Goal: Download file/media

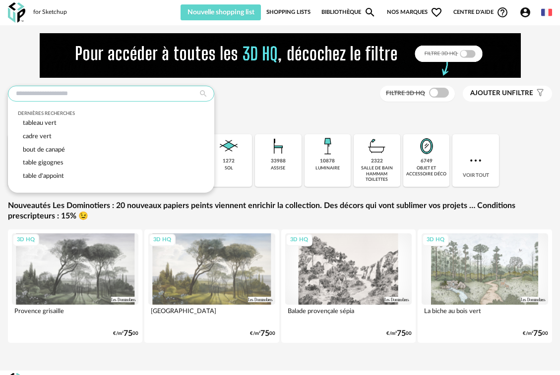
click at [153, 96] on input "text" at bounding box center [111, 94] width 206 height 16
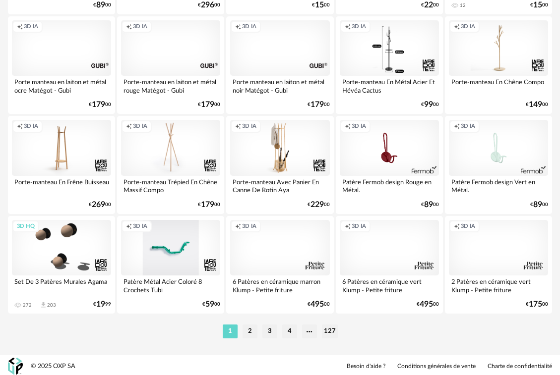
scroll to position [1870, 0]
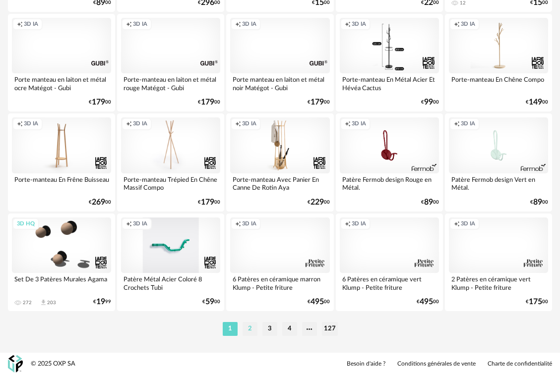
click at [253, 330] on li "2" at bounding box center [250, 329] width 15 height 14
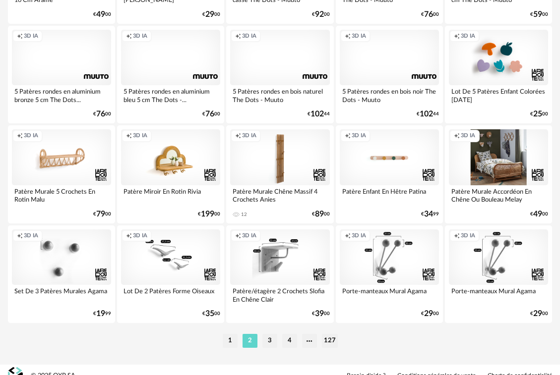
scroll to position [1858, 0]
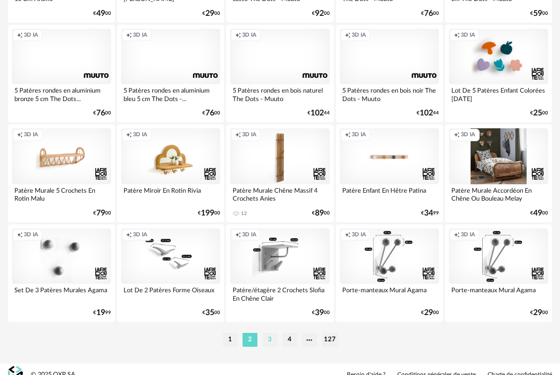
click at [273, 342] on li "3" at bounding box center [269, 340] width 15 height 14
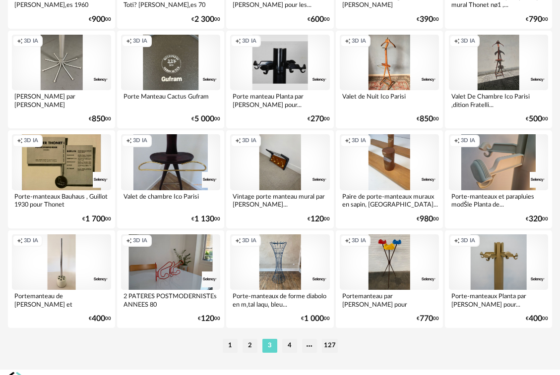
scroll to position [1870, 0]
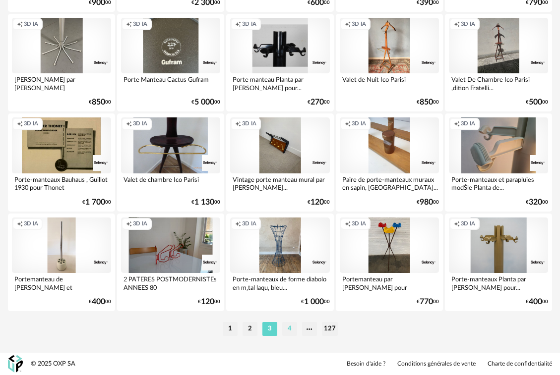
click at [289, 334] on li "4" at bounding box center [289, 329] width 15 height 14
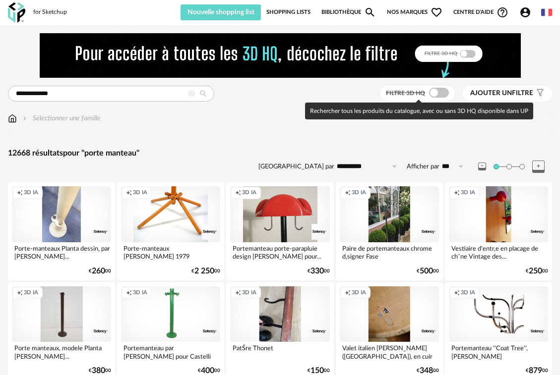
click at [437, 93] on span at bounding box center [439, 93] width 20 height 10
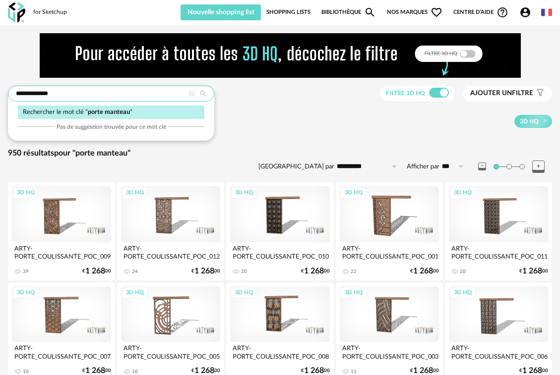
drag, startPoint x: 71, startPoint y: 95, endPoint x: -50, endPoint y: 89, distance: 120.7
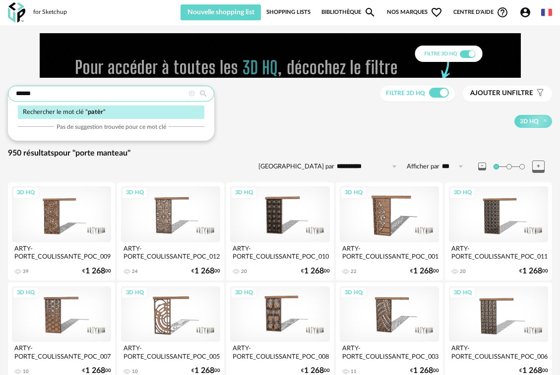
type input "******"
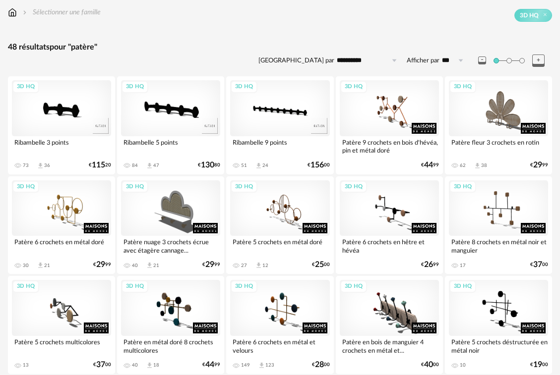
scroll to position [94, 0]
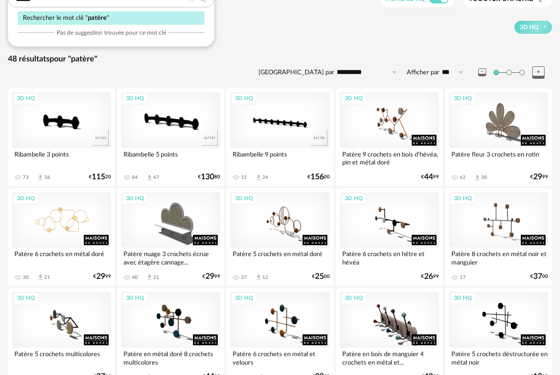
click at [64, 222] on div "3D HQ" at bounding box center [61, 220] width 99 height 56
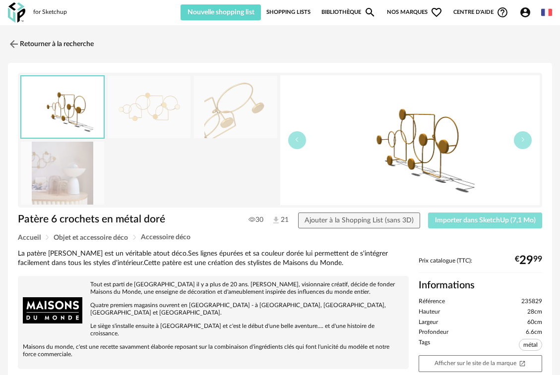
click at [461, 225] on button "Importer dans SketchUp (7,1 Mo)" at bounding box center [485, 221] width 114 height 16
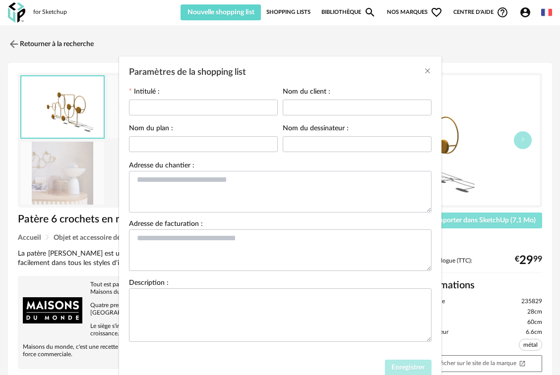
scroll to position [38, 0]
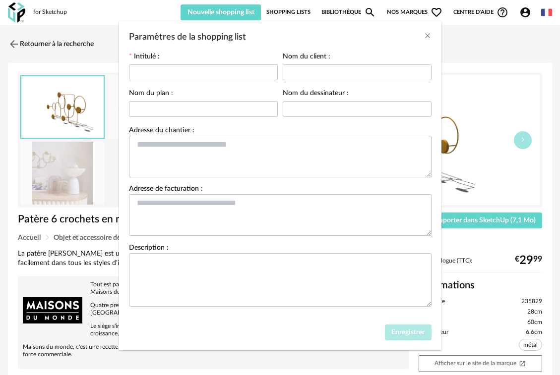
click at [397, 324] on div "Enregistrer" at bounding box center [280, 335] width 322 height 31
click at [425, 33] on icon "Close" at bounding box center [428, 36] width 8 height 8
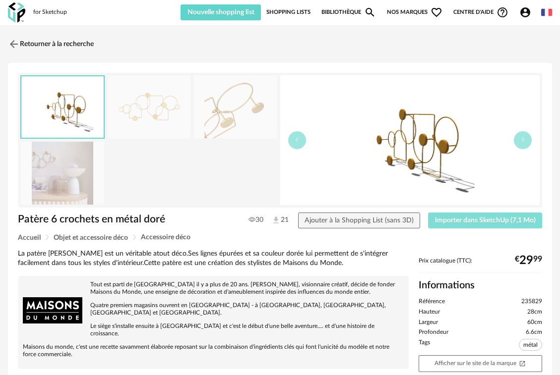
click at [446, 222] on span "Importer dans SketchUp (7,1 Mo)" at bounding box center [485, 220] width 101 height 7
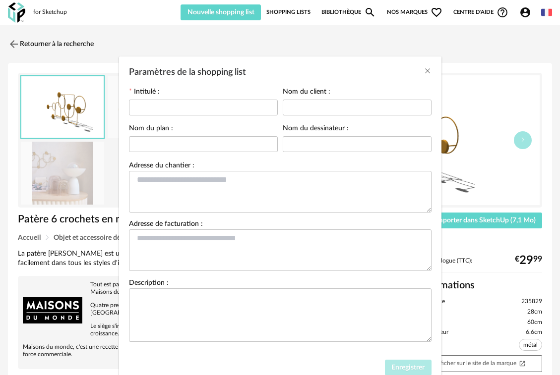
click at [176, 116] on div "Paramètres de la shopping list" at bounding box center [203, 107] width 149 height 20
click at [170, 106] on input "Paramètres de la shopping list" at bounding box center [203, 108] width 149 height 16
type input "**********"
click at [409, 371] on span "Enregistrer" at bounding box center [407, 368] width 33 height 7
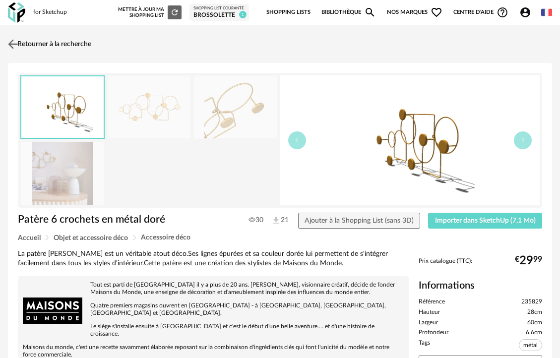
click at [45, 46] on link "Retourner à la recherche" at bounding box center [48, 44] width 86 height 22
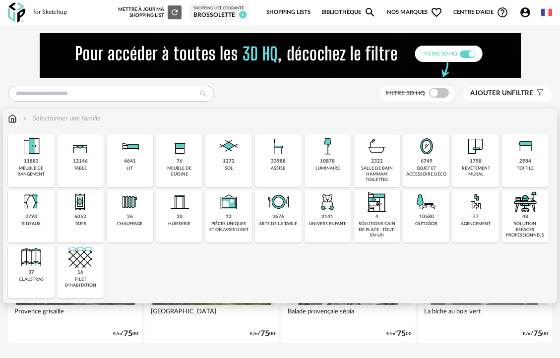
click at [326, 166] on div "luminaire" at bounding box center [327, 168] width 24 height 5
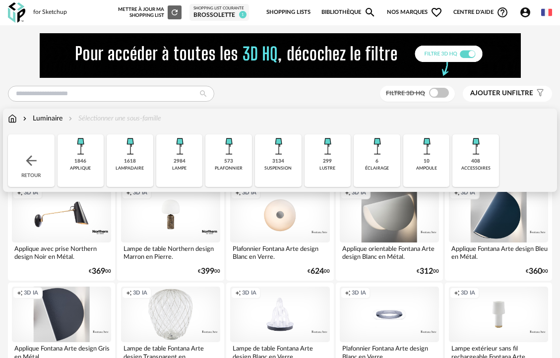
click at [73, 170] on div "applique" at bounding box center [80, 168] width 21 height 5
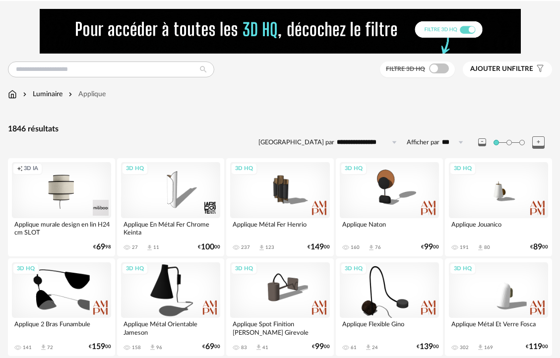
scroll to position [6, 0]
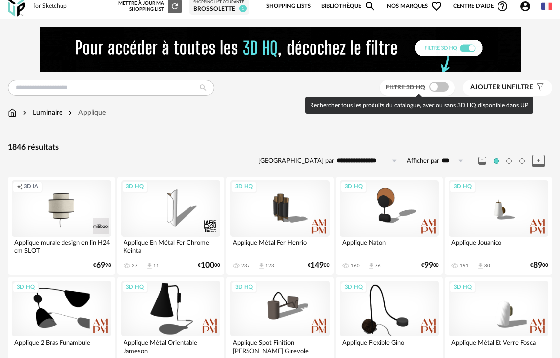
click at [447, 86] on span at bounding box center [439, 87] width 20 height 10
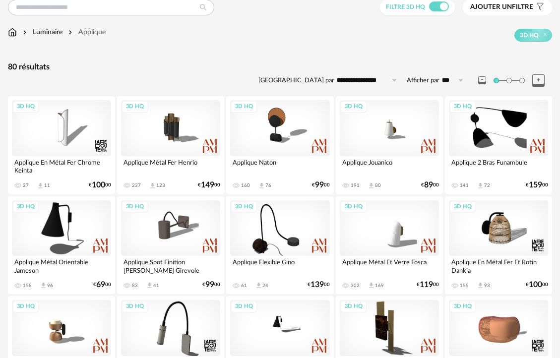
scroll to position [87, 0]
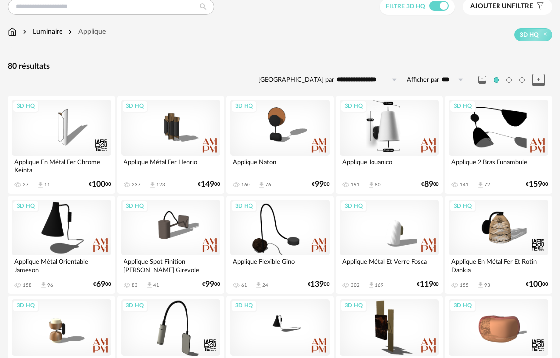
click at [387, 135] on div "3D HQ" at bounding box center [389, 128] width 99 height 56
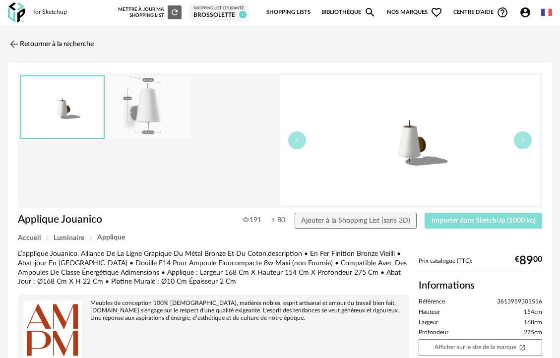
click at [458, 218] on span "Importer dans SketchUp (1000 ko)" at bounding box center [484, 220] width 104 height 7
click at [18, 42] on img at bounding box center [13, 44] width 14 height 14
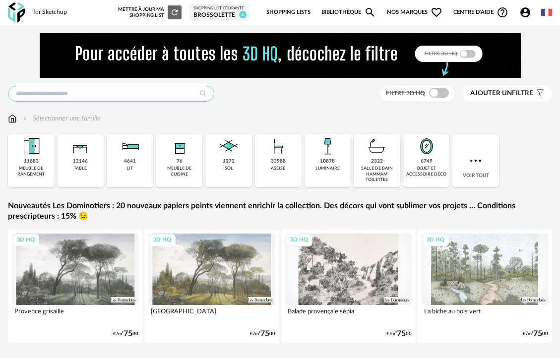
click at [62, 97] on input "text" at bounding box center [111, 94] width 206 height 16
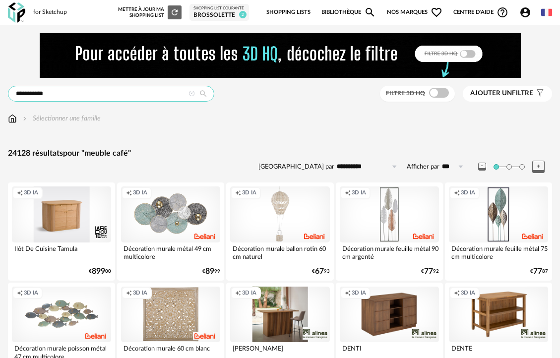
drag, startPoint x: 59, startPoint y: 94, endPoint x: -60, endPoint y: 85, distance: 119.4
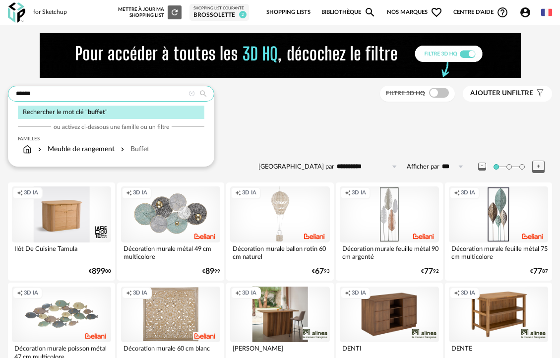
type input "******"
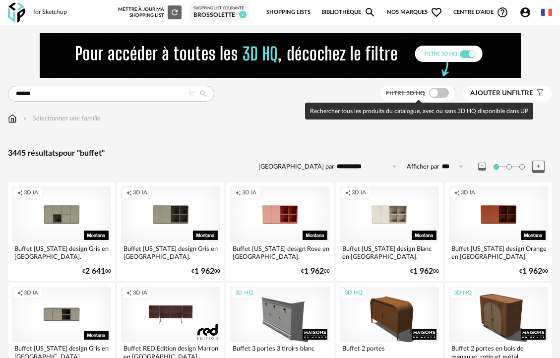
click at [439, 91] on span at bounding box center [439, 93] width 20 height 10
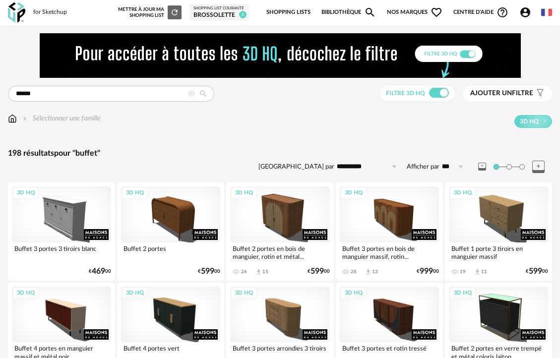
click at [359, 166] on input "**********" at bounding box center [368, 167] width 68 height 16
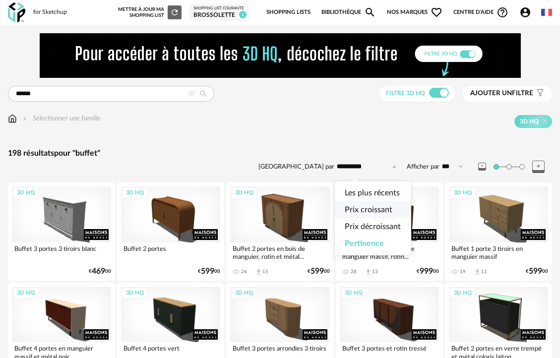
click at [360, 209] on span "Prix croissant" at bounding box center [369, 210] width 48 height 8
type input "**********"
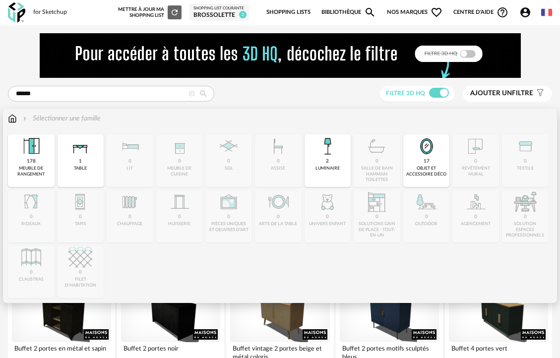
click at [10, 117] on img at bounding box center [12, 119] width 9 height 10
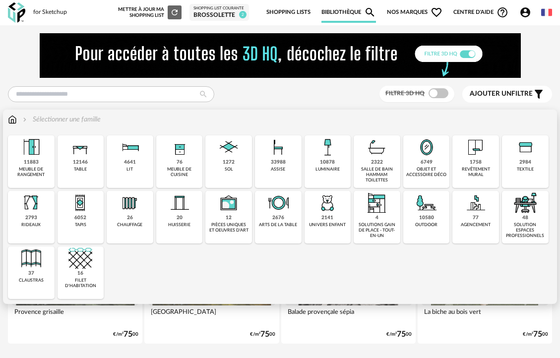
click at [43, 168] on div "meuble de rangement" at bounding box center [31, 172] width 41 height 11
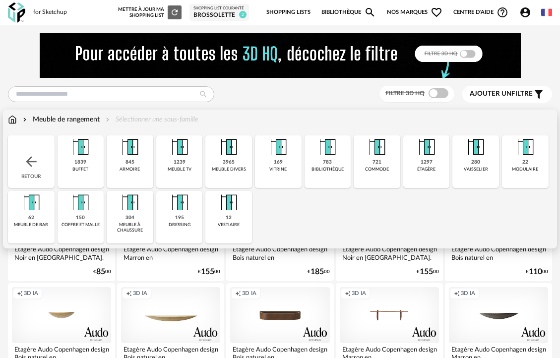
click at [26, 224] on div "meuble de bar" at bounding box center [31, 224] width 34 height 5
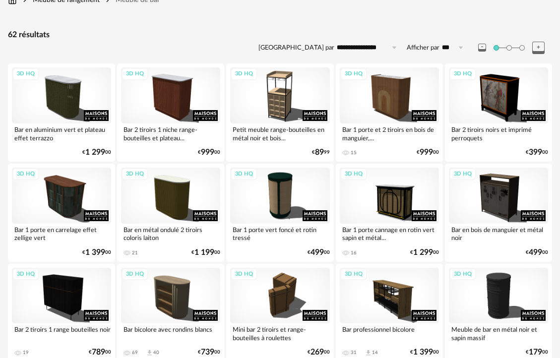
scroll to position [78, 0]
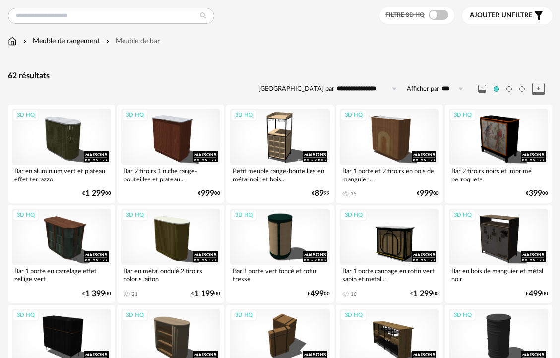
click at [442, 15] on span at bounding box center [439, 15] width 20 height 10
click at [370, 90] on input "**********" at bounding box center [368, 89] width 68 height 16
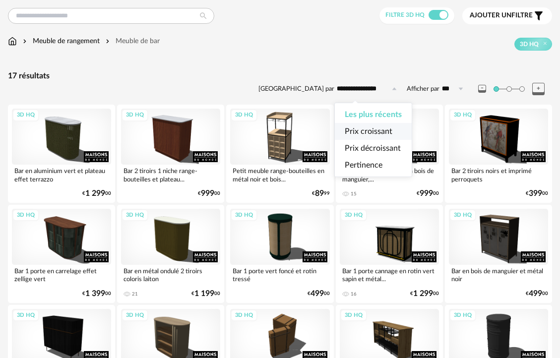
click at [370, 128] on span "Prix croissant" at bounding box center [369, 131] width 48 height 8
type input "**********"
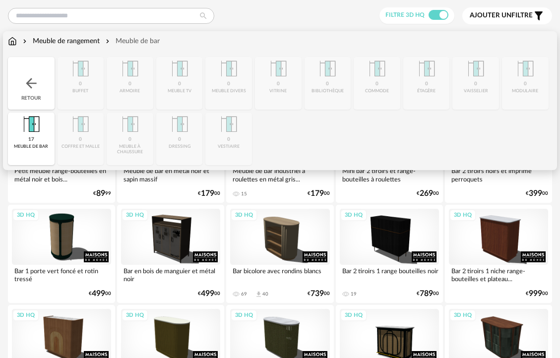
click at [67, 41] on div "Meuble de rangement" at bounding box center [60, 41] width 79 height 10
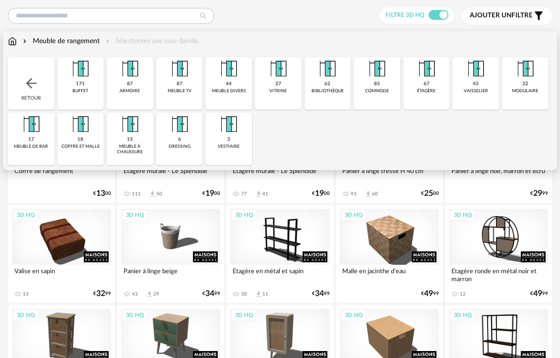
click at [128, 147] on div "meuble à chaussure" at bounding box center [130, 149] width 41 height 11
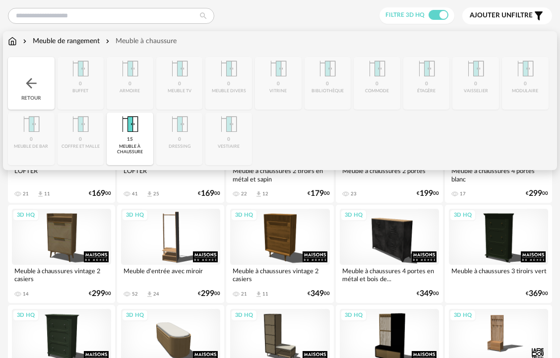
click at [62, 44] on div "Meuble de rangement" at bounding box center [60, 41] width 79 height 10
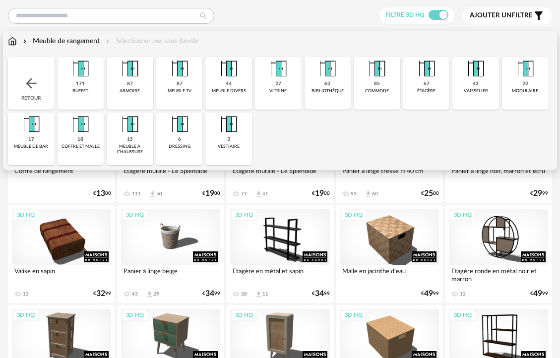
click at [230, 92] on div "meuble divers" at bounding box center [229, 90] width 34 height 5
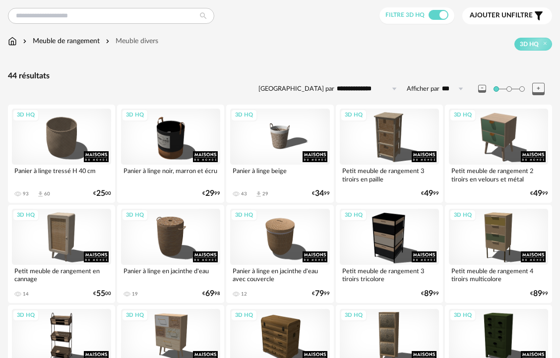
click at [361, 89] on input "**********" at bounding box center [368, 89] width 68 height 16
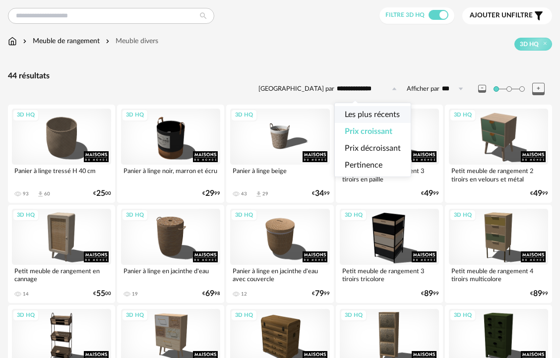
click at [364, 36] on div "Meuble de rangement Meuble divers 3D HQ" at bounding box center [280, 43] width 544 height 14
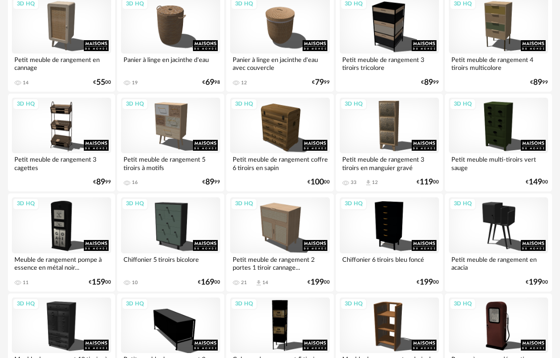
scroll to position [310, 0]
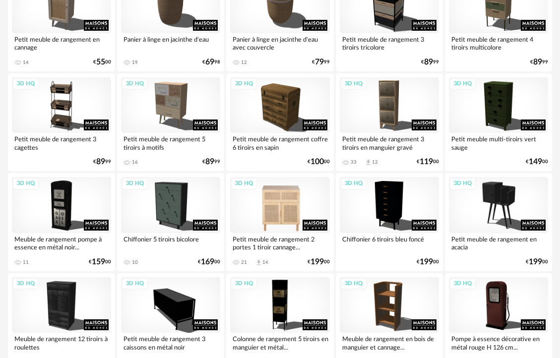
click at [295, 209] on div "3D HQ" at bounding box center [279, 205] width 99 height 56
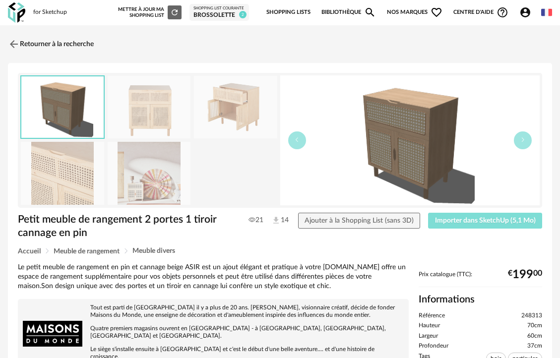
click at [467, 221] on span "Importer dans SketchUp (5,1 Mo)" at bounding box center [485, 220] width 101 height 7
click at [18, 45] on img at bounding box center [13, 44] width 14 height 14
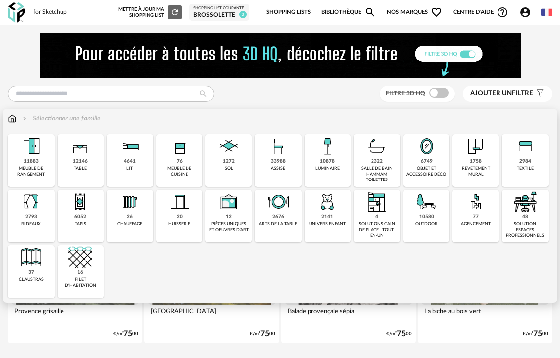
click at [40, 164] on div "11883 meuble de rangement" at bounding box center [31, 160] width 47 height 53
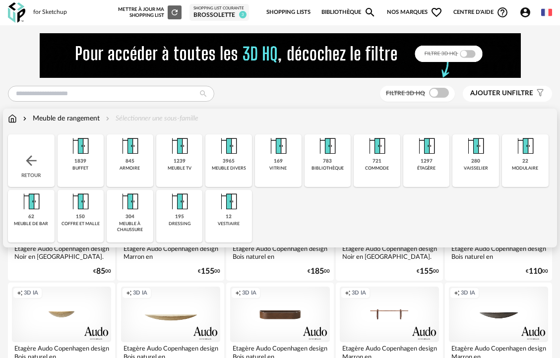
click at [231, 163] on div "3965" at bounding box center [229, 161] width 12 height 6
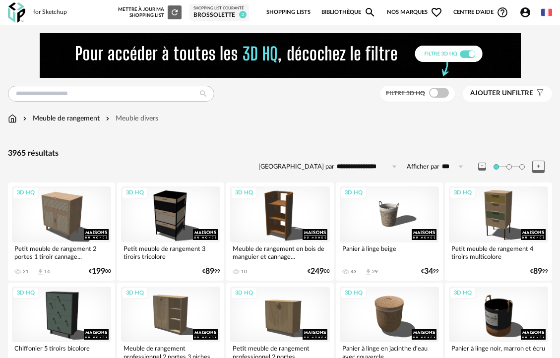
click at [442, 94] on span at bounding box center [439, 93] width 20 height 10
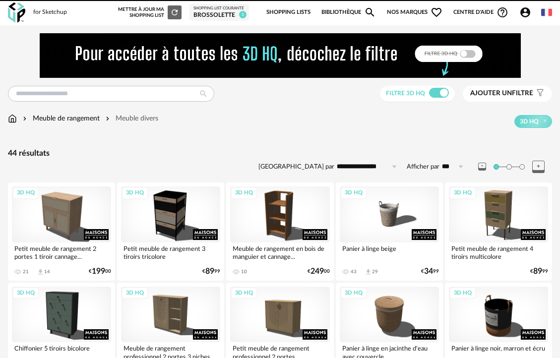
click at [379, 167] on input "**********" at bounding box center [368, 167] width 68 height 16
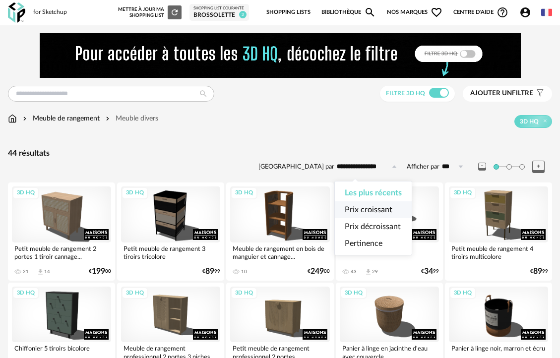
click at [373, 214] on li "Prix croissant" at bounding box center [373, 209] width 77 height 17
type input "**********"
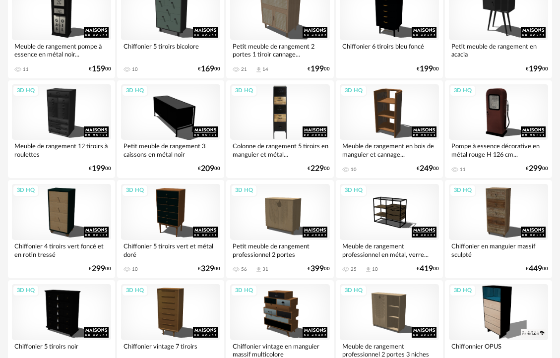
scroll to position [506, 0]
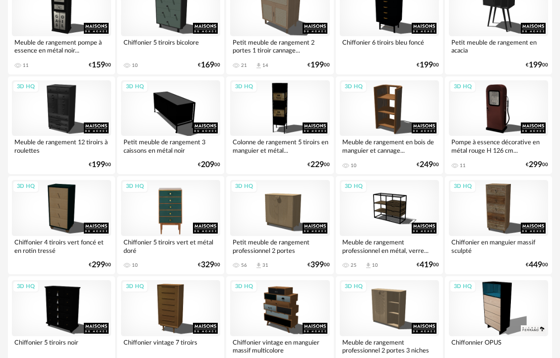
click at [172, 197] on div "3D HQ" at bounding box center [170, 208] width 99 height 56
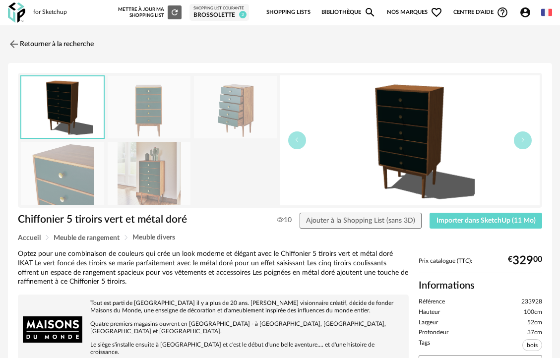
click at [158, 183] on img at bounding box center [149, 173] width 83 height 63
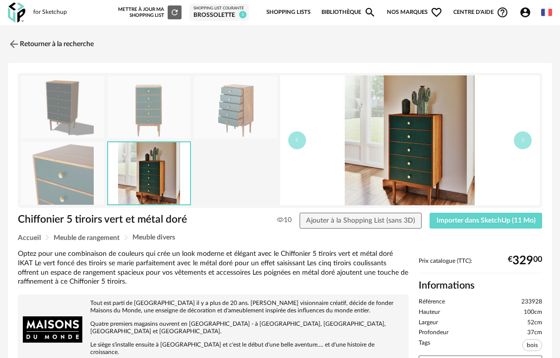
click at [73, 171] on img at bounding box center [62, 173] width 83 height 63
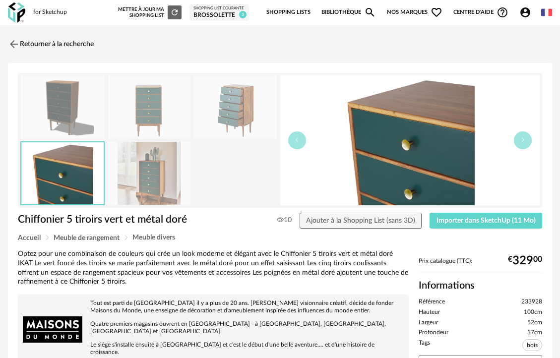
click at [244, 114] on img at bounding box center [235, 107] width 83 height 63
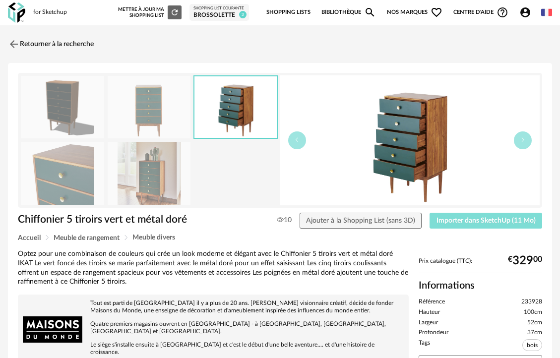
click at [449, 219] on span "Importer dans SketchUp (11 Mo)" at bounding box center [486, 220] width 99 height 7
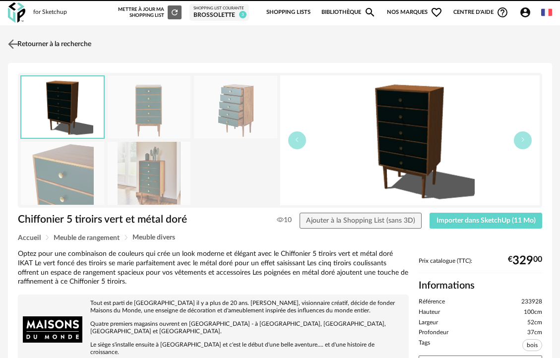
click at [65, 47] on link "Retourner à la recherche" at bounding box center [48, 44] width 86 height 22
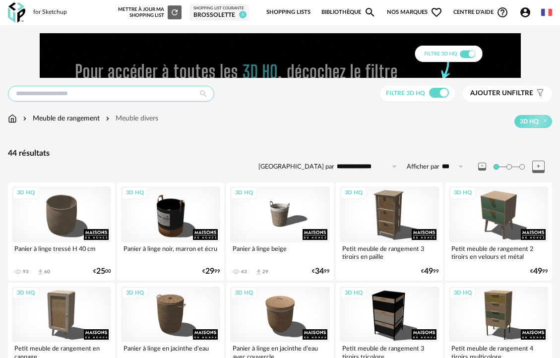
click at [66, 97] on input "text" at bounding box center [111, 94] width 206 height 16
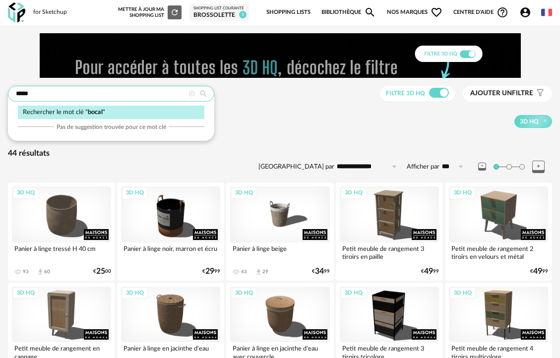
type input "*****"
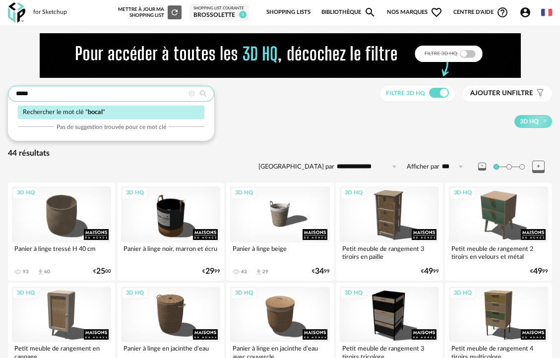
type input "**********"
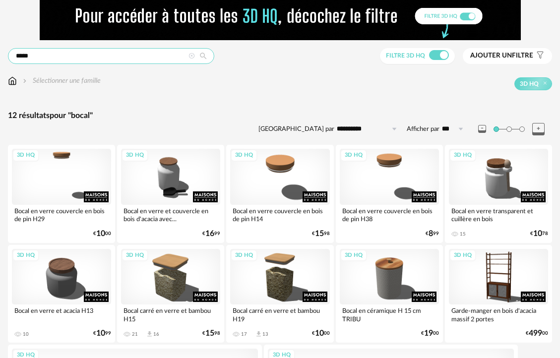
scroll to position [83, 0]
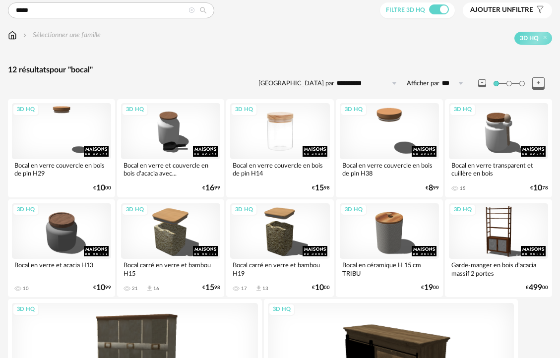
click at [275, 142] on div "3D HQ" at bounding box center [279, 131] width 99 height 56
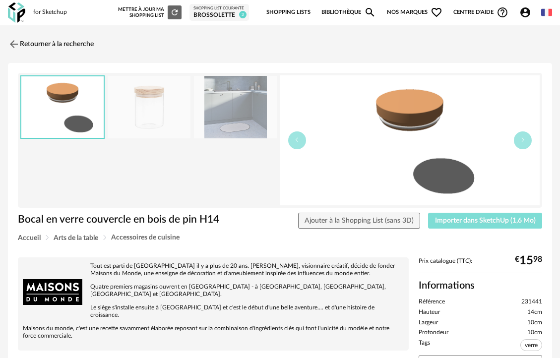
click at [440, 219] on span "Importer dans SketchUp (1,6 Mo)" at bounding box center [485, 220] width 101 height 7
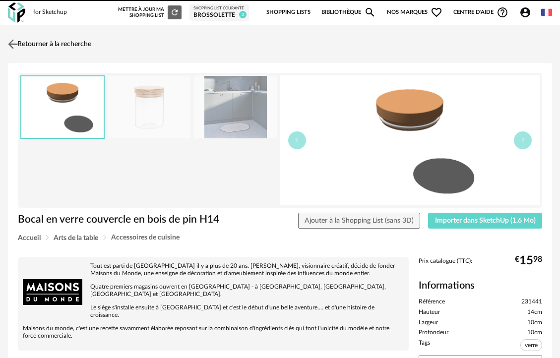
click at [67, 37] on link "Retourner à la recherche" at bounding box center [48, 44] width 86 height 22
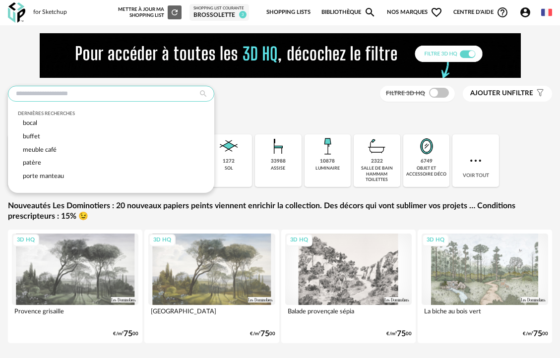
click at [106, 94] on input "text" at bounding box center [111, 94] width 206 height 16
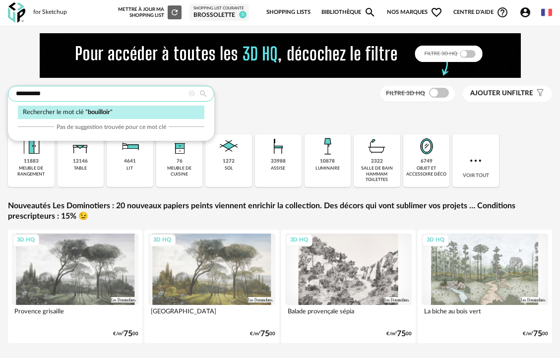
type input "**********"
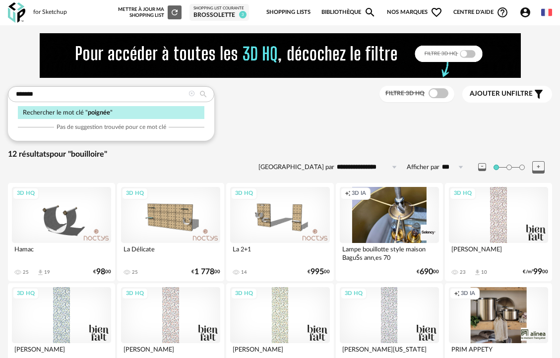
type input "*******"
type input "**********"
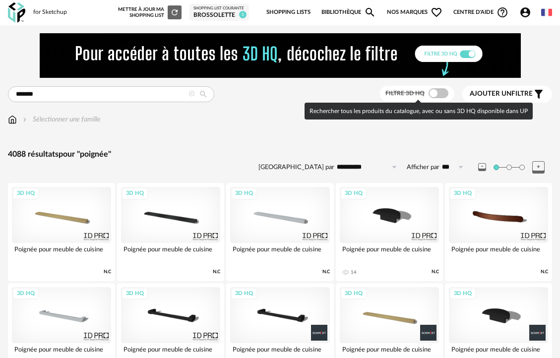
click at [438, 94] on span at bounding box center [439, 93] width 20 height 10
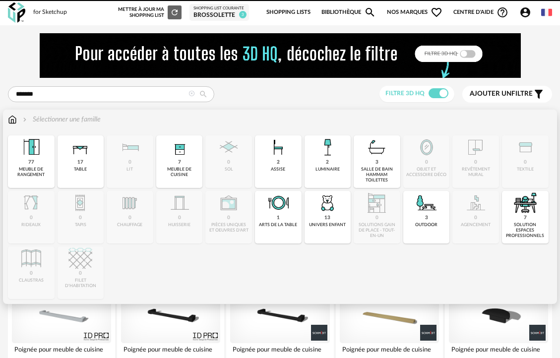
click at [14, 121] on img at bounding box center [12, 120] width 9 height 10
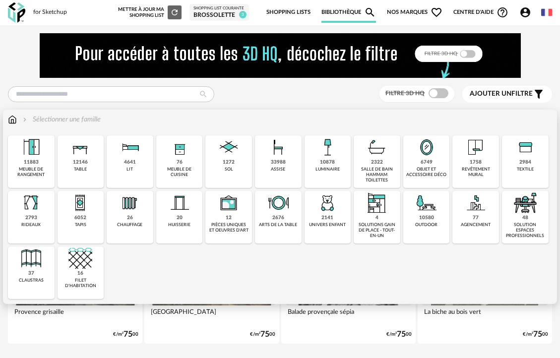
click at [373, 172] on div "salle de bain hammam toilettes" at bounding box center [377, 175] width 41 height 17
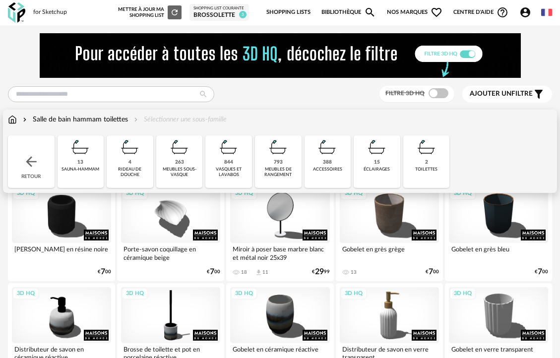
click at [179, 172] on div "meubles sous-vasque" at bounding box center [179, 172] width 41 height 11
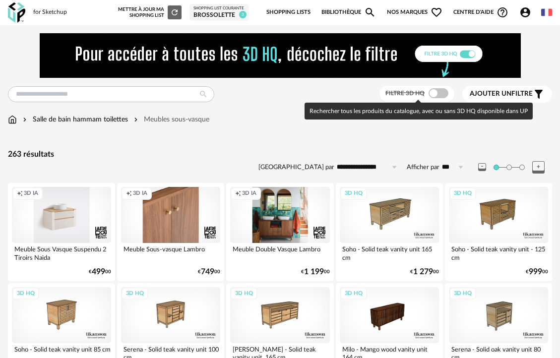
click at [439, 95] on span at bounding box center [439, 93] width 20 height 10
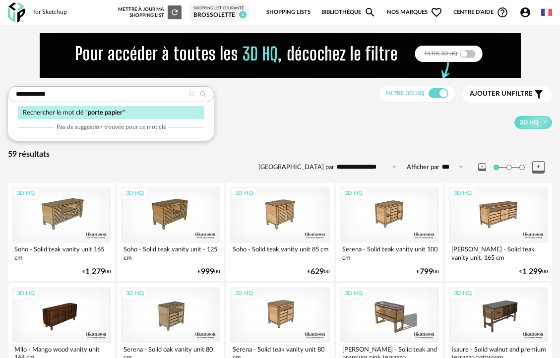
type input "**********"
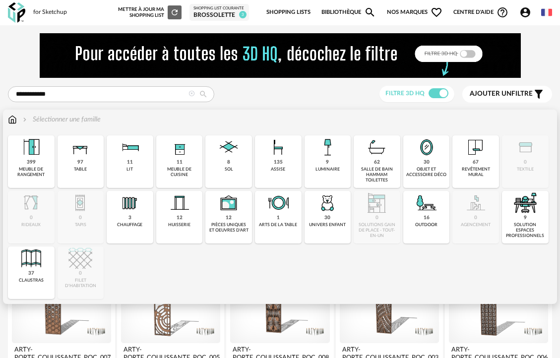
click at [13, 119] on img at bounding box center [12, 120] width 9 height 10
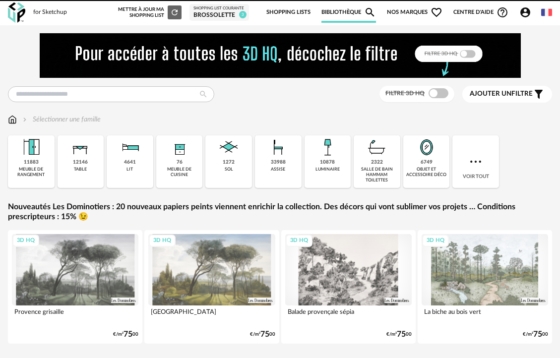
click at [371, 167] on div "salle de bain hammam toilettes" at bounding box center [377, 175] width 41 height 17
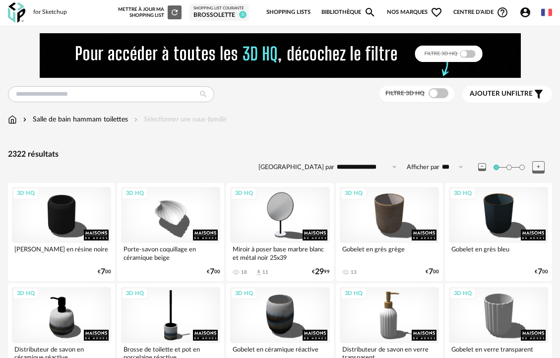
click at [104, 117] on div "Salle de bain hammam toilettes" at bounding box center [74, 120] width 107 height 10
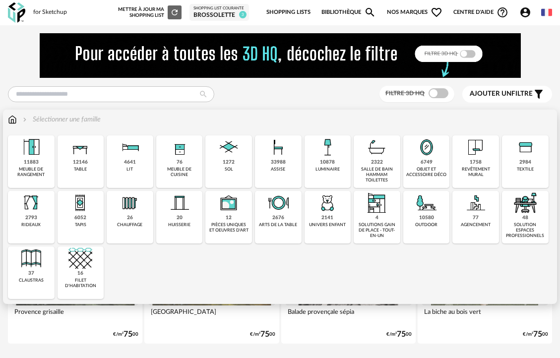
click at [376, 169] on div "salle de bain hammam toilettes" at bounding box center [377, 175] width 41 height 17
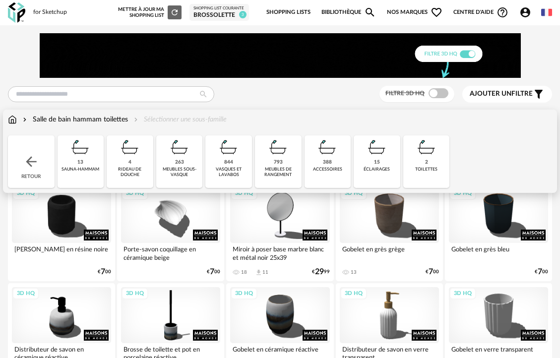
click at [322, 171] on div "accessoires" at bounding box center [327, 169] width 29 height 5
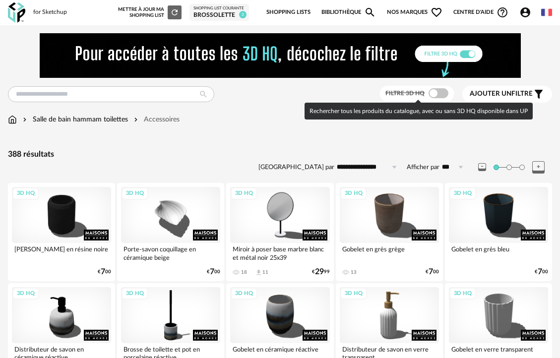
click at [434, 93] on span at bounding box center [439, 93] width 20 height 10
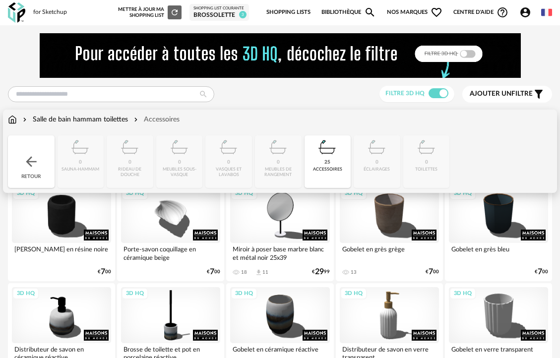
click at [50, 119] on div "Salle de bain hammam toilettes" at bounding box center [74, 120] width 107 height 10
click at [232, 173] on div "vasques et lavabos" at bounding box center [228, 172] width 41 height 11
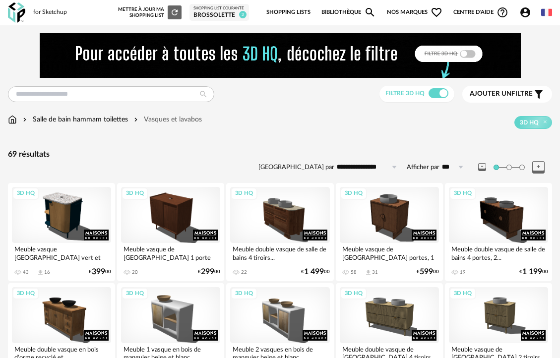
click at [364, 166] on input "**********" at bounding box center [368, 167] width 68 height 16
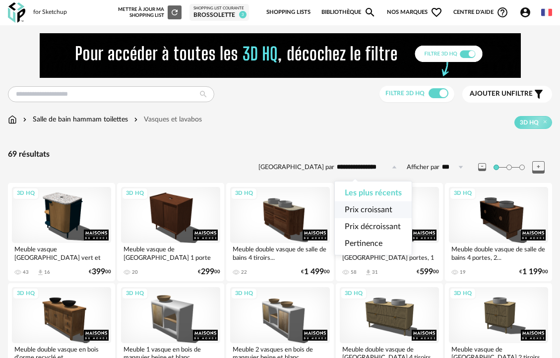
click at [365, 214] on span "Prix croissant" at bounding box center [369, 210] width 48 height 8
type input "**********"
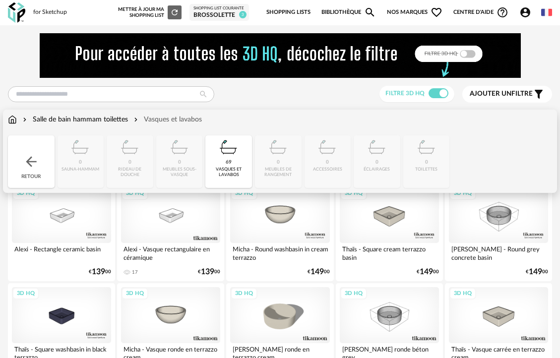
click at [70, 121] on div "Salle de bain hammam toilettes" at bounding box center [74, 120] width 107 height 10
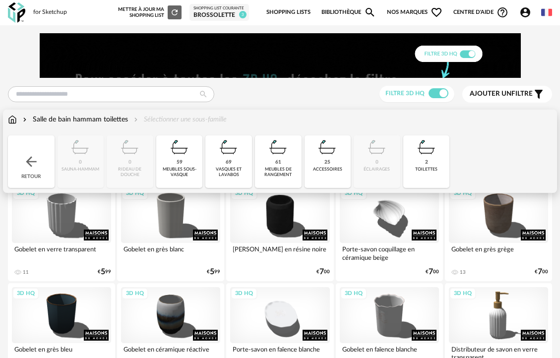
click at [188, 166] on div "59 meubles sous-vasque" at bounding box center [179, 161] width 47 height 53
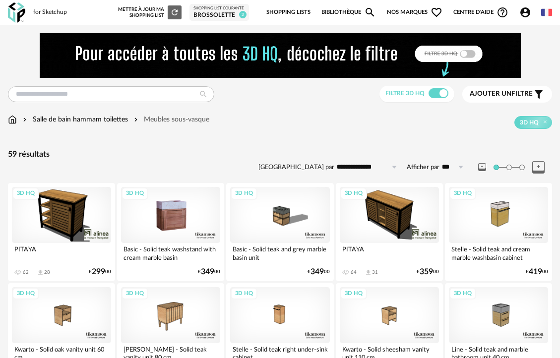
click at [174, 217] on div "3D HQ" at bounding box center [170, 215] width 99 height 56
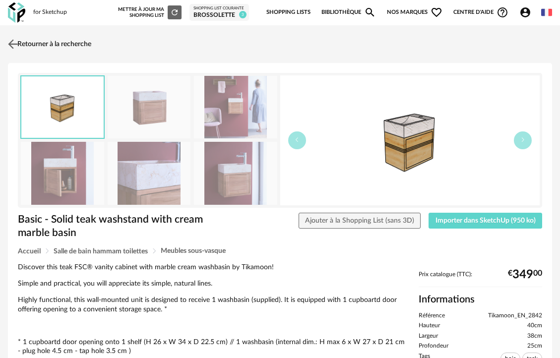
click at [26, 43] on link "Retourner à la recherche" at bounding box center [48, 44] width 86 height 22
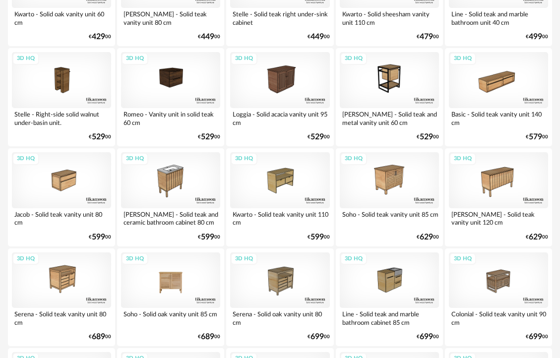
scroll to position [392, 0]
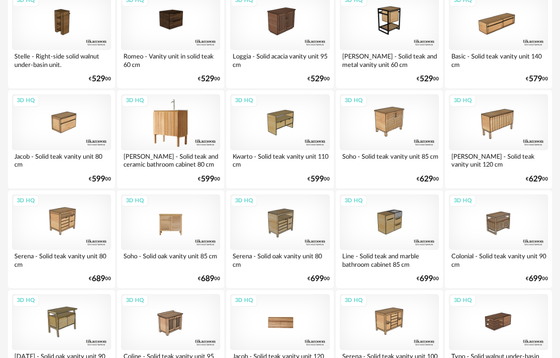
click at [153, 114] on div "3D HQ" at bounding box center [170, 122] width 99 height 56
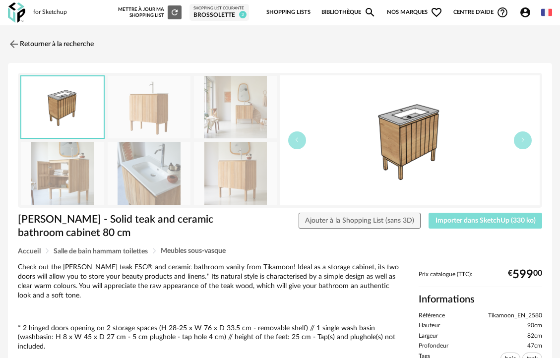
click at [479, 221] on span "Importer dans SketchUp (330 ko)" at bounding box center [486, 220] width 100 height 7
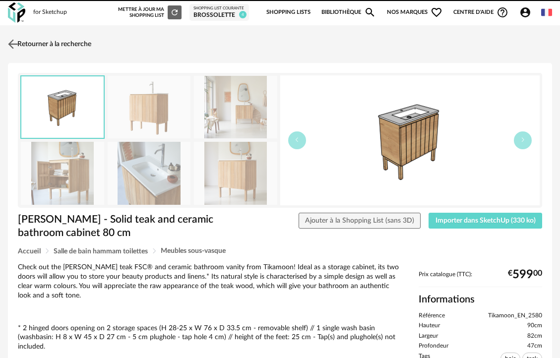
click at [69, 43] on link "Retourner à la recherche" at bounding box center [48, 44] width 86 height 22
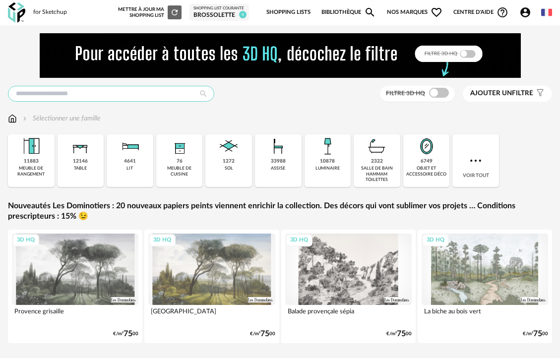
click at [105, 95] on input "text" at bounding box center [111, 94] width 206 height 16
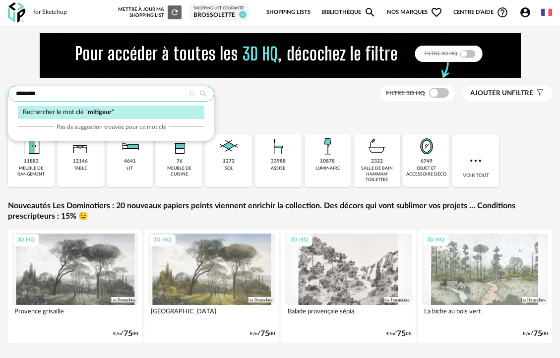
type input "********"
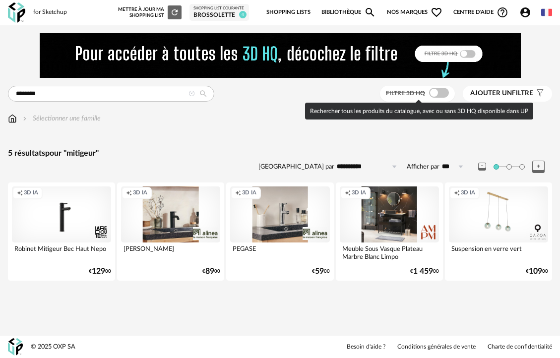
click at [443, 94] on span at bounding box center [439, 93] width 20 height 10
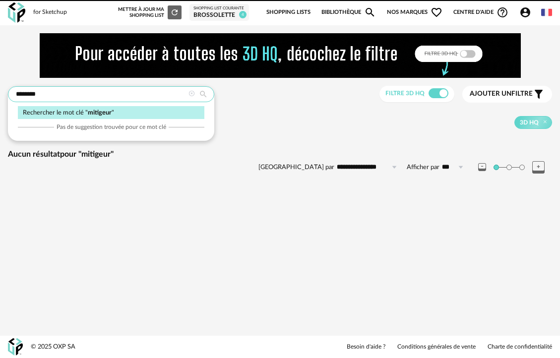
drag, startPoint x: 57, startPoint y: 98, endPoint x: -68, endPoint y: 89, distance: 125.3
click at [0, 89] on html "**********" at bounding box center [280, 179] width 560 height 358
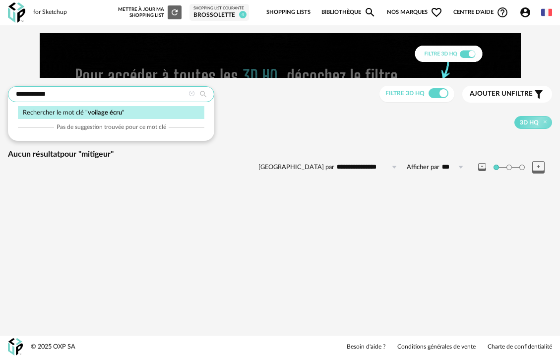
type input "**********"
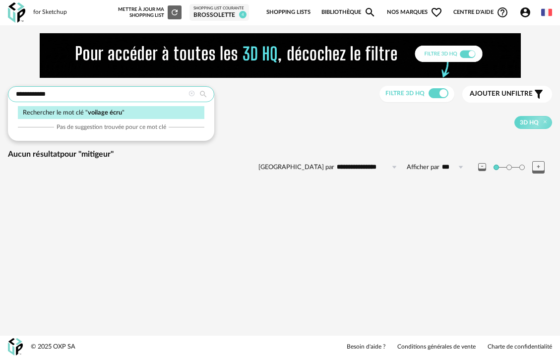
type input "**********"
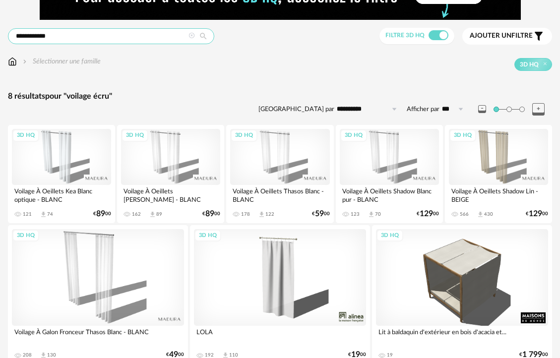
scroll to position [50, 0]
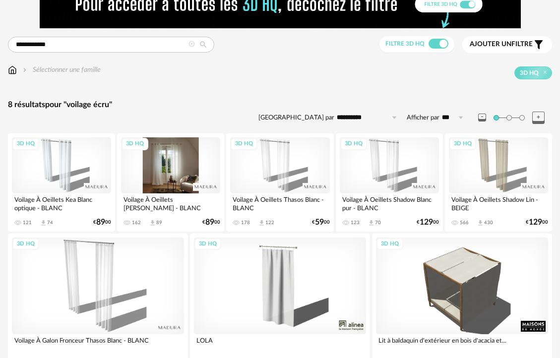
click at [164, 169] on div "3D HQ" at bounding box center [170, 165] width 99 height 56
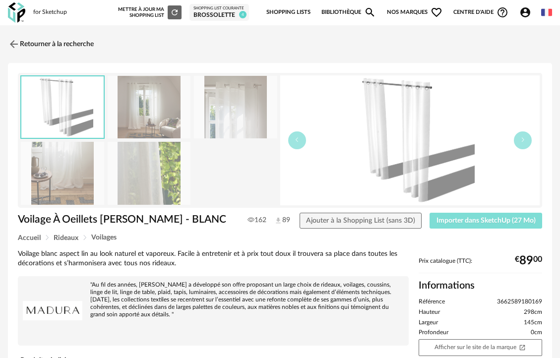
click at [468, 220] on span "Importer dans SketchUp (27 Mo)" at bounding box center [486, 220] width 99 height 7
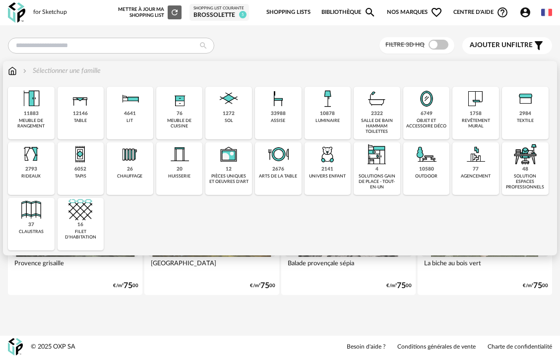
click at [291, 120] on div "33988 assise" at bounding box center [278, 113] width 47 height 53
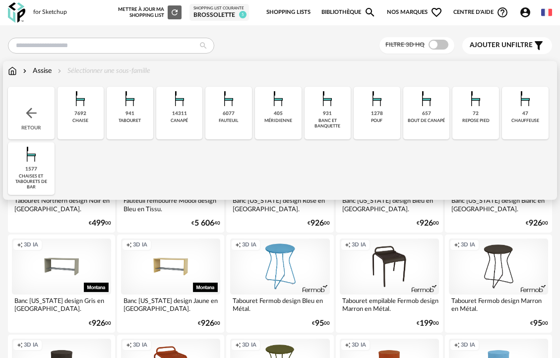
click at [228, 124] on div "6077 [GEOGRAPHIC_DATA]" at bounding box center [228, 113] width 47 height 53
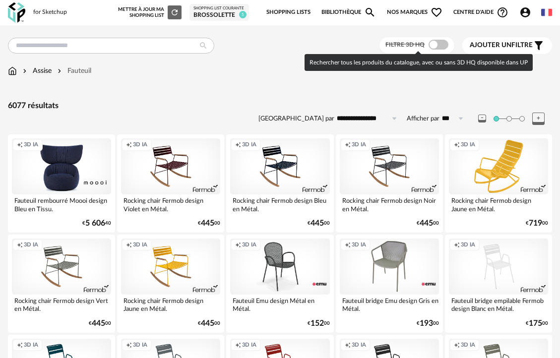
click at [439, 45] on span at bounding box center [439, 45] width 20 height 10
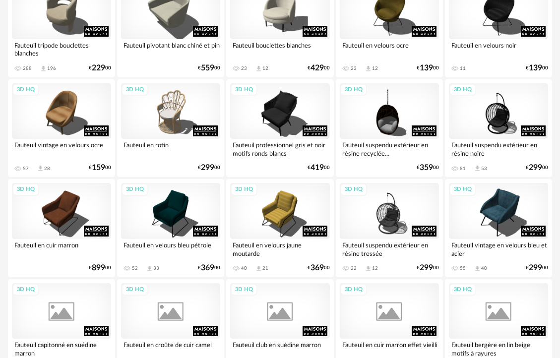
scroll to position [1838, 0]
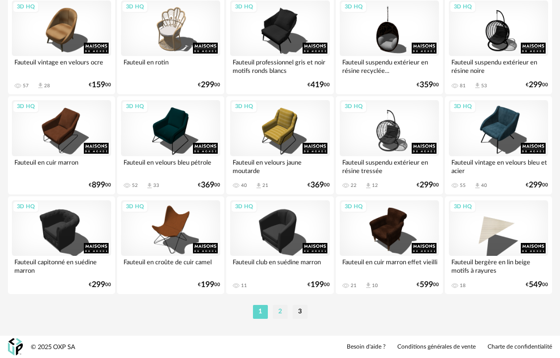
click at [285, 316] on li "2" at bounding box center [280, 312] width 15 height 14
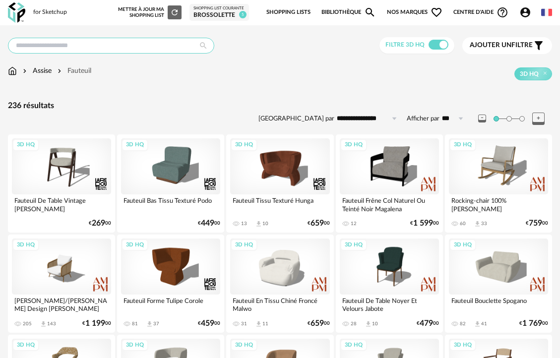
click at [108, 44] on input "text" at bounding box center [111, 46] width 206 height 16
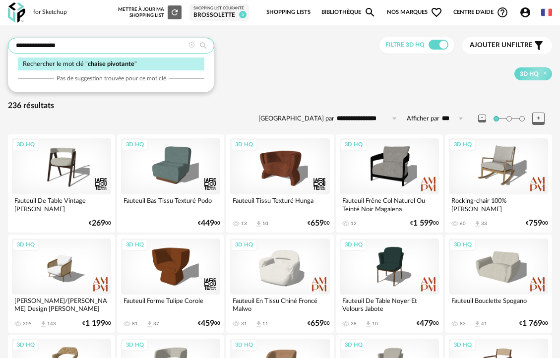
type input "**********"
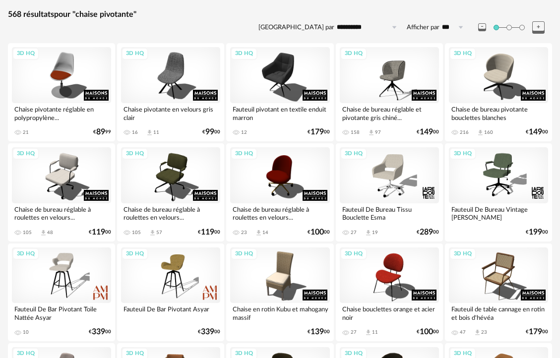
scroll to position [91, 0]
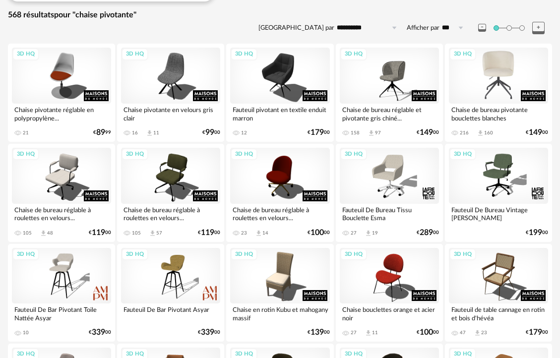
click at [492, 74] on div "3D HQ" at bounding box center [498, 76] width 99 height 56
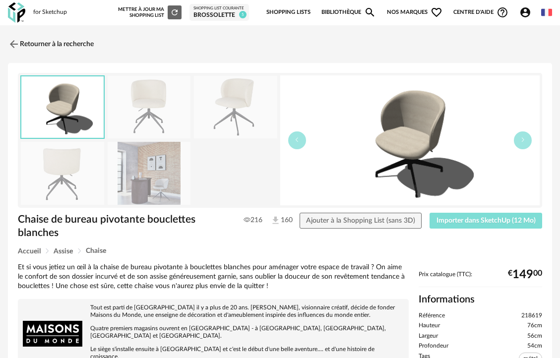
click at [478, 221] on span "Importer dans SketchUp (12 Mo)" at bounding box center [486, 220] width 99 height 7
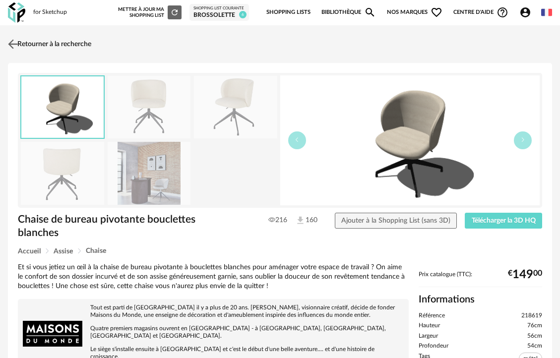
click at [44, 40] on link "Retourner à la recherche" at bounding box center [48, 44] width 86 height 22
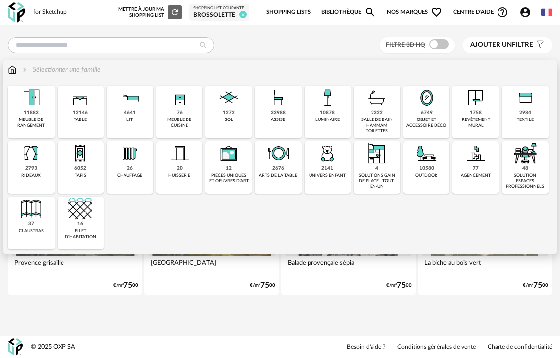
click at [326, 118] on div "luminaire" at bounding box center [327, 119] width 24 height 5
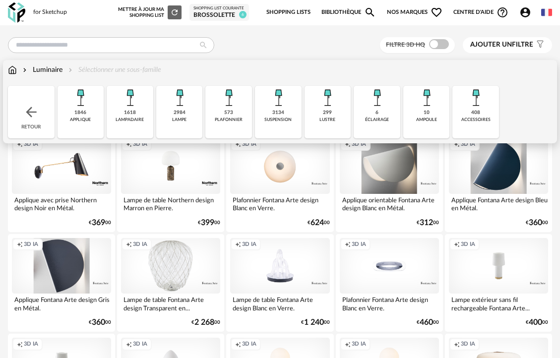
click at [84, 117] on div "applique" at bounding box center [80, 119] width 21 height 5
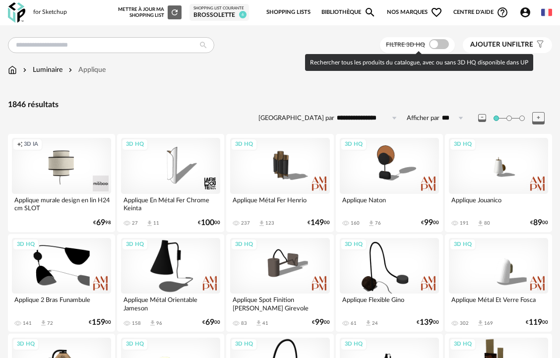
click at [445, 43] on span at bounding box center [439, 44] width 20 height 10
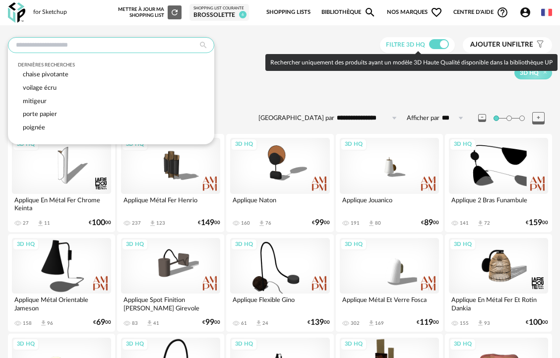
click at [101, 46] on input "text" at bounding box center [111, 45] width 206 height 16
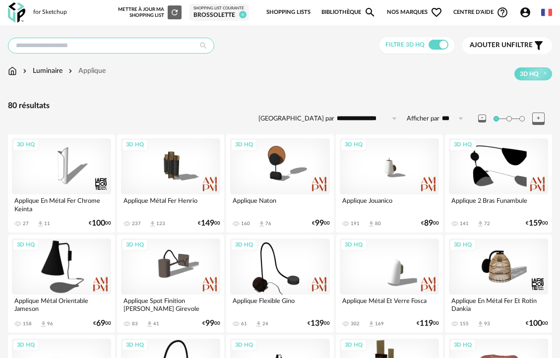
click at [44, 43] on input "text" at bounding box center [111, 46] width 206 height 16
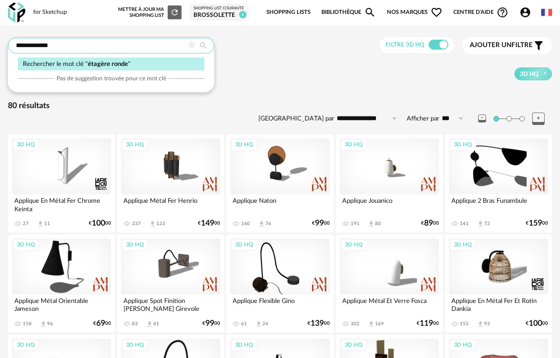
type input "**********"
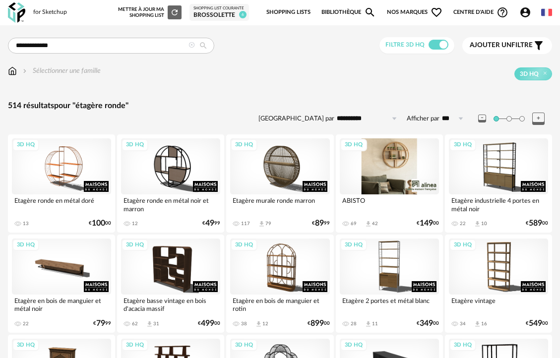
click at [389, 163] on div "3D HQ" at bounding box center [389, 166] width 99 height 56
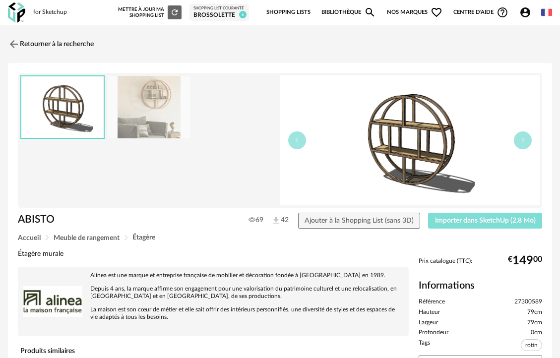
click at [445, 223] on span "Importer dans SketchUp (2,8 Mo)" at bounding box center [485, 220] width 101 height 7
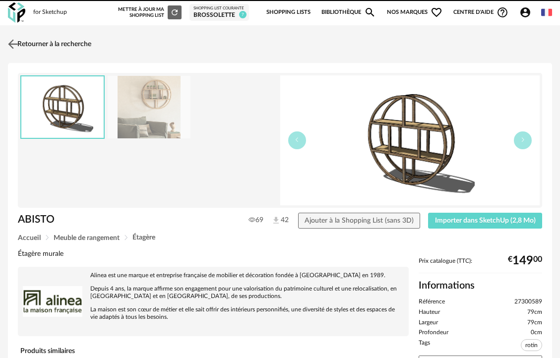
click at [45, 46] on link "Retourner à la recherche" at bounding box center [48, 44] width 86 height 22
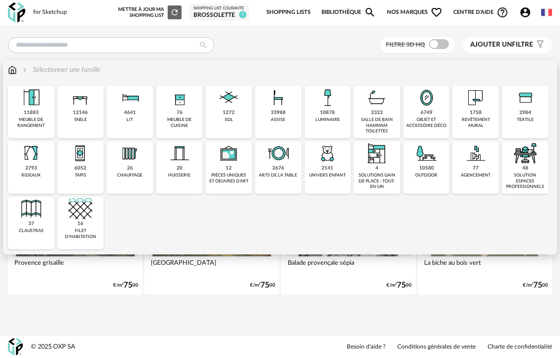
click at [418, 122] on div "objet et accessoire déco" at bounding box center [426, 122] width 41 height 11
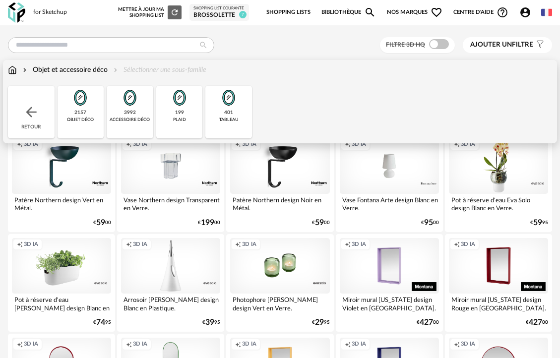
click at [232, 117] on div "401 tableau" at bounding box center [228, 112] width 47 height 53
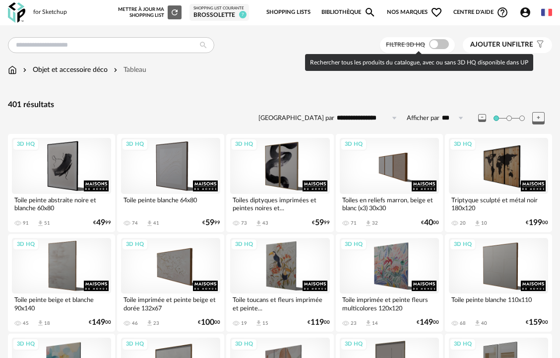
click at [441, 45] on span at bounding box center [439, 44] width 20 height 10
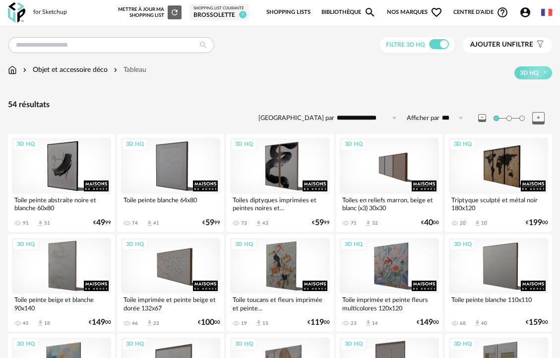
click at [370, 120] on input "**********" at bounding box center [368, 118] width 68 height 16
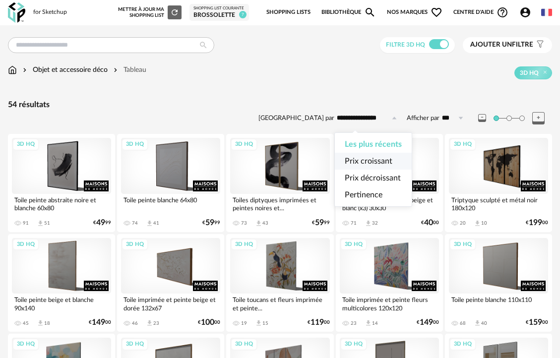
click at [373, 159] on span "Prix croissant" at bounding box center [369, 161] width 48 height 8
type input "**********"
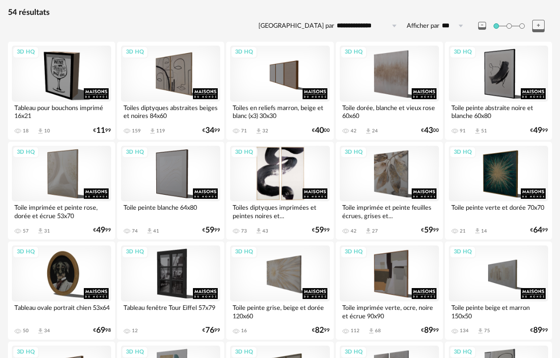
scroll to position [97, 0]
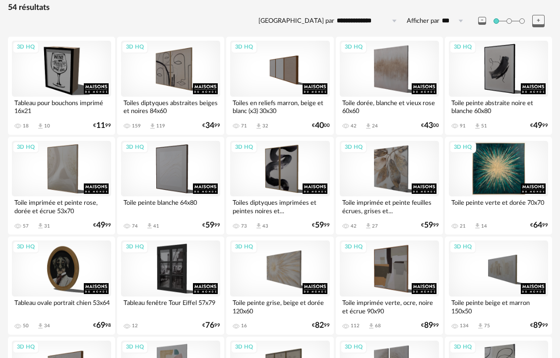
click at [493, 176] on div "3D HQ" at bounding box center [498, 169] width 99 height 56
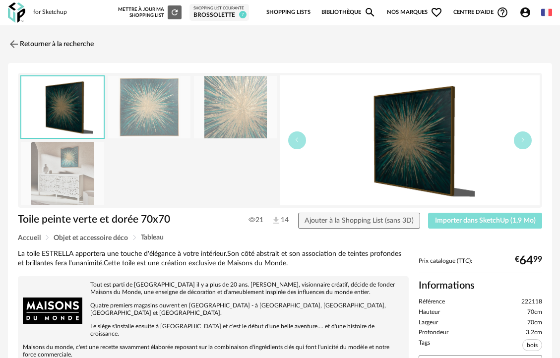
click at [475, 225] on button "Importer dans SketchUp (1,9 Mo)" at bounding box center [485, 221] width 114 height 16
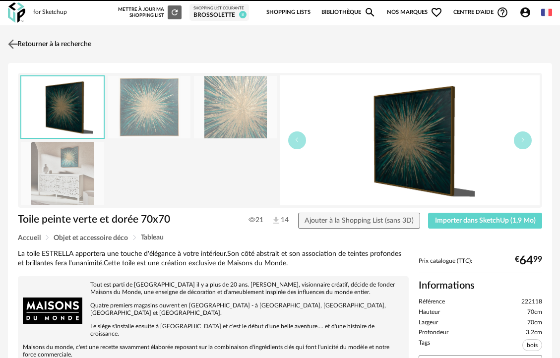
click at [43, 41] on link "Retourner à la recherche" at bounding box center [48, 44] width 86 height 22
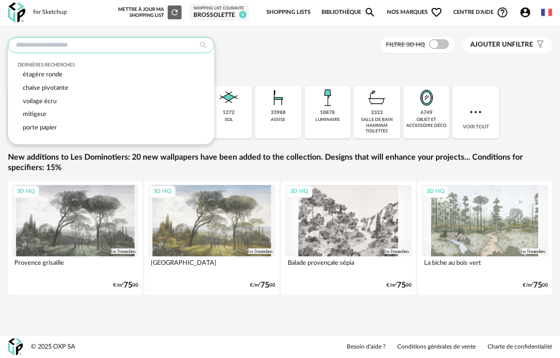
click at [53, 40] on input "text" at bounding box center [111, 45] width 206 height 16
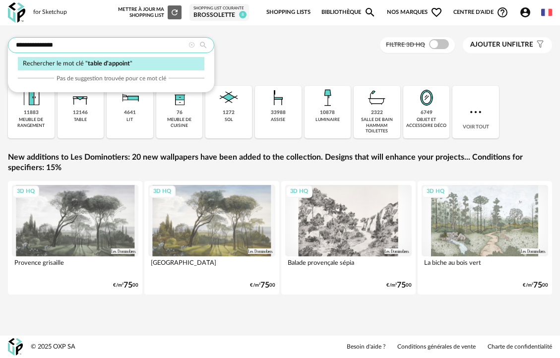
type input "**********"
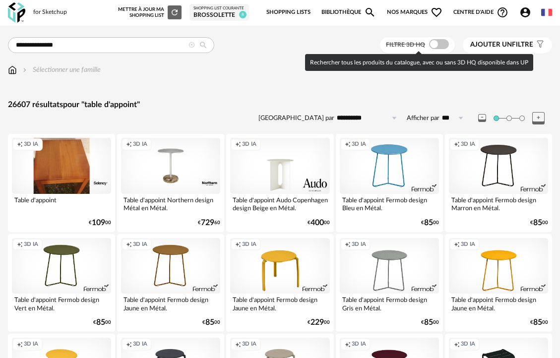
click at [438, 44] on span at bounding box center [439, 44] width 20 height 10
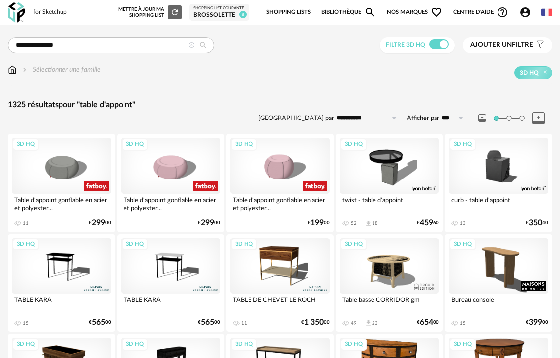
click at [436, 122] on label "Afficher par" at bounding box center [423, 118] width 33 height 8
click at [439, 122] on input "***" at bounding box center [454, 118] width 30 height 16
click at [363, 118] on input "**********" at bounding box center [368, 118] width 68 height 16
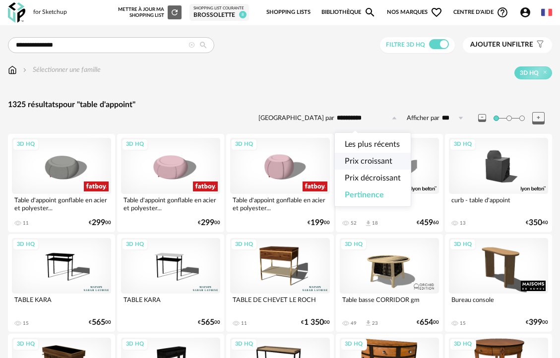
click at [363, 164] on span "Prix croissant" at bounding box center [369, 161] width 48 height 8
type input "**********"
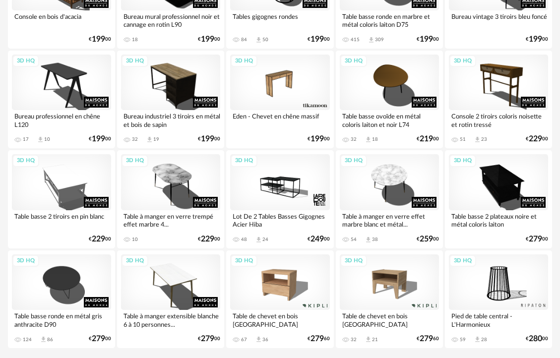
scroll to position [1838, 0]
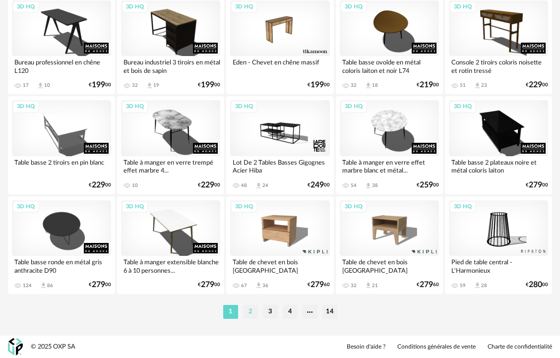
click at [251, 311] on li "2" at bounding box center [250, 312] width 15 height 14
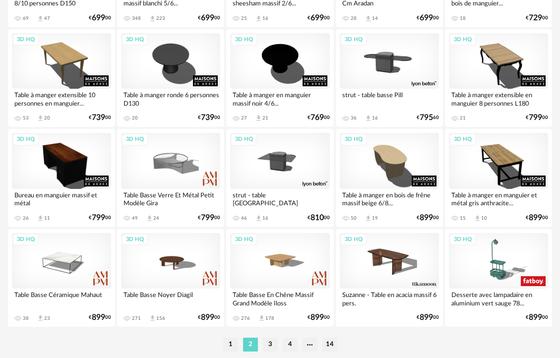
scroll to position [1838, 0]
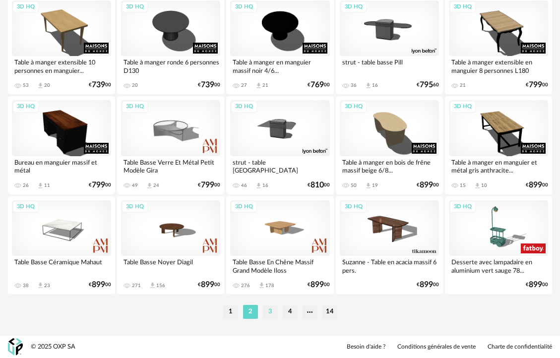
click at [268, 314] on li "3" at bounding box center [270, 312] width 15 height 14
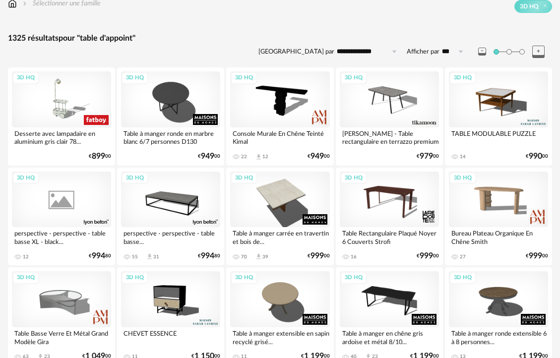
scroll to position [11, 0]
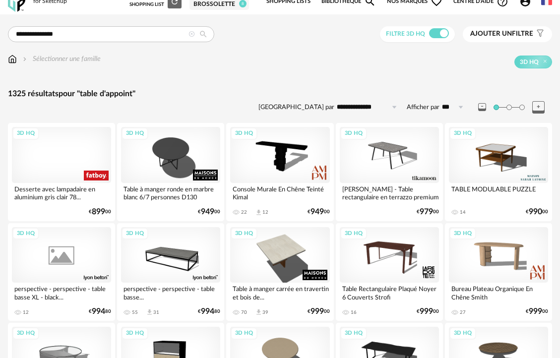
click at [61, 178] on div "3D HQ" at bounding box center [61, 155] width 99 height 56
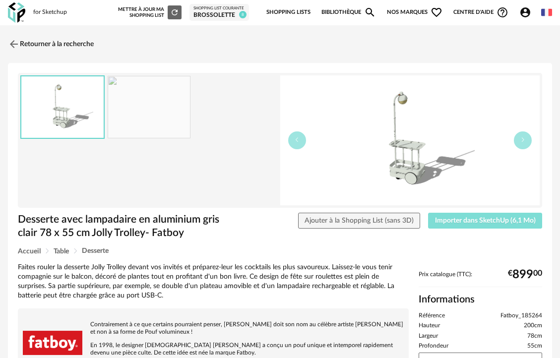
click at [467, 221] on span "Importer dans SketchUp (6,1 Mo)" at bounding box center [485, 220] width 101 height 7
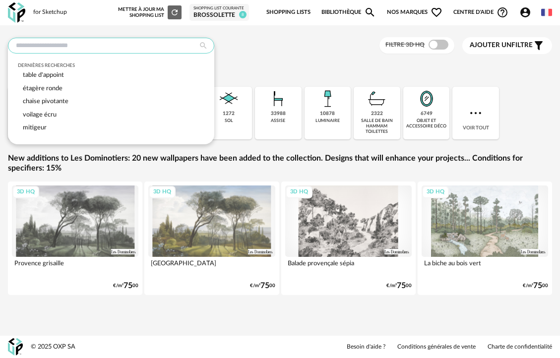
click at [123, 48] on input "text" at bounding box center [111, 46] width 206 height 16
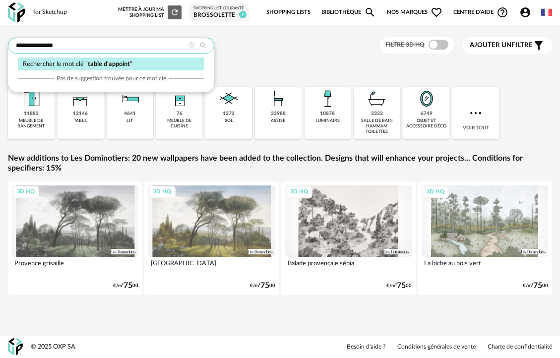
type input "**********"
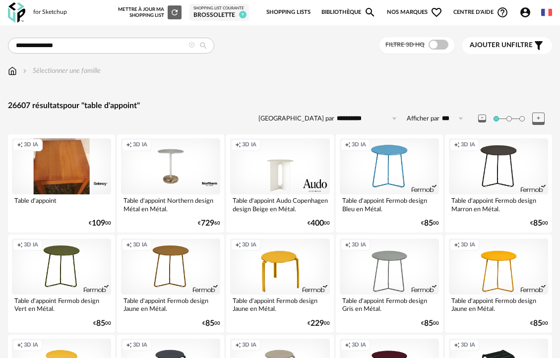
click at [440, 50] on div "Filtre 3D HQ" at bounding box center [416, 45] width 75 height 16
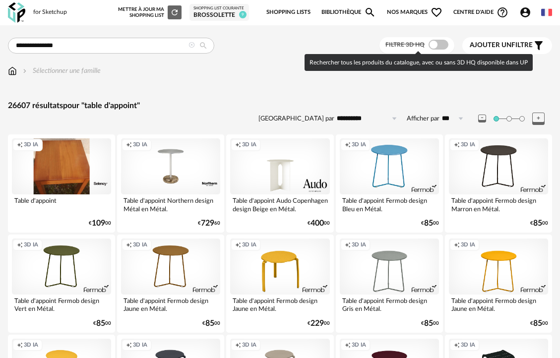
click at [440, 45] on span at bounding box center [439, 45] width 20 height 10
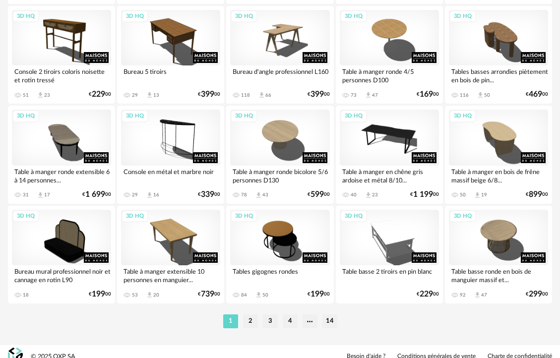
scroll to position [1838, 0]
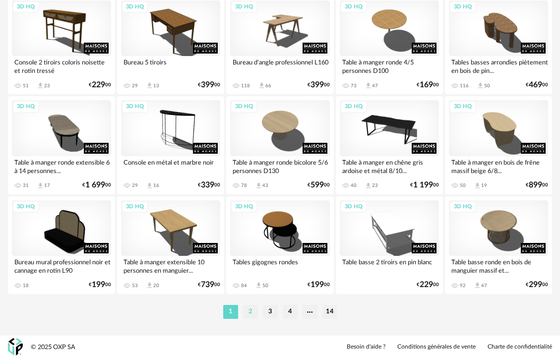
click at [249, 312] on li "2" at bounding box center [250, 312] width 15 height 14
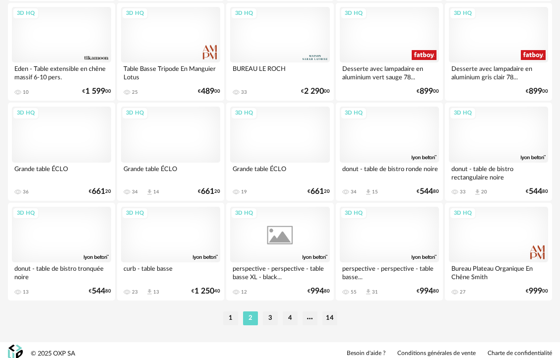
scroll to position [1838, 0]
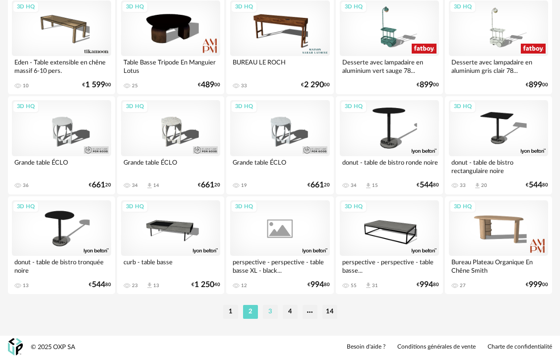
click at [269, 312] on li "3" at bounding box center [270, 312] width 15 height 14
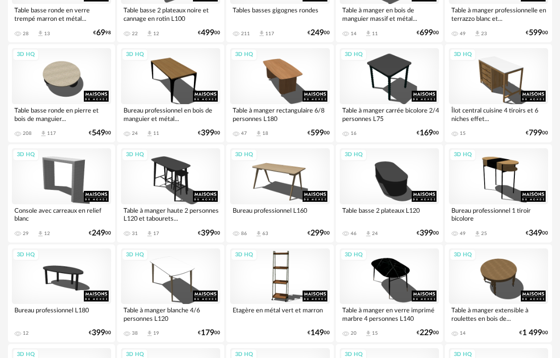
scroll to position [917, 0]
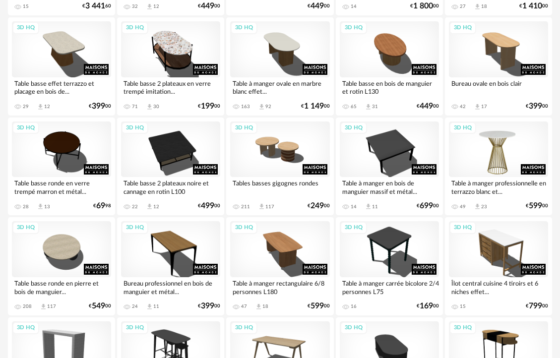
click at [496, 166] on div "3D HQ" at bounding box center [498, 150] width 99 height 56
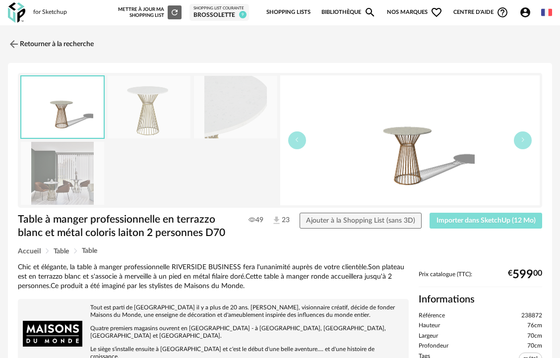
click at [490, 219] on span "Importer dans SketchUp (12 Mo)" at bounding box center [486, 220] width 99 height 7
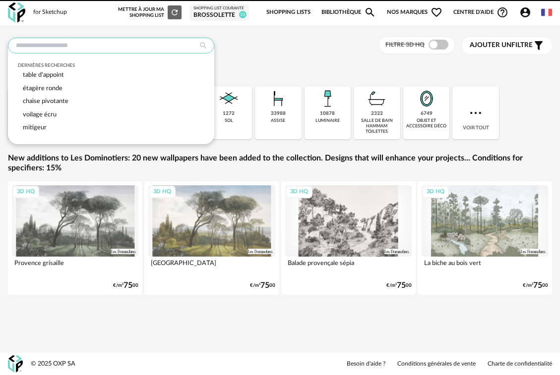
click at [113, 46] on input "text" at bounding box center [111, 46] width 206 height 16
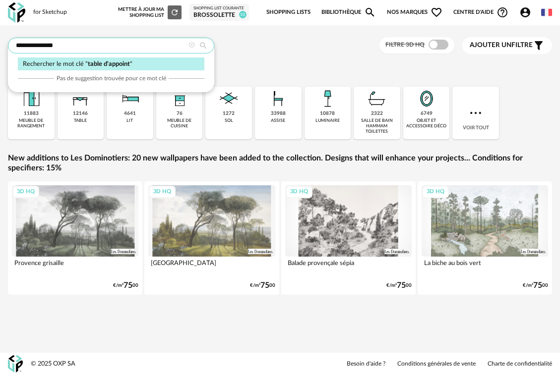
type input "**********"
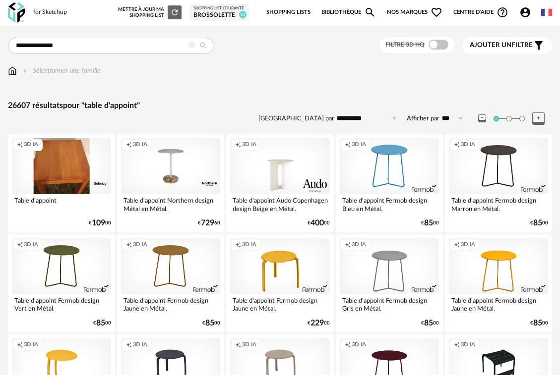
click at [438, 47] on span at bounding box center [439, 45] width 20 height 10
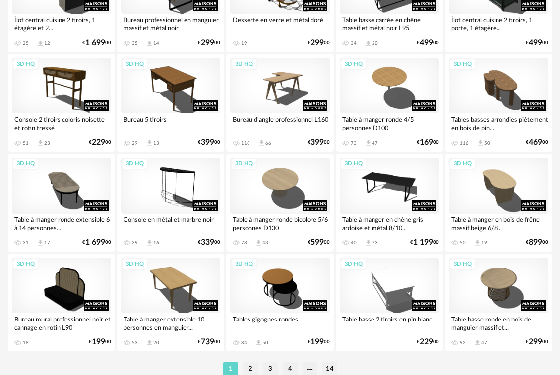
scroll to position [1821, 0]
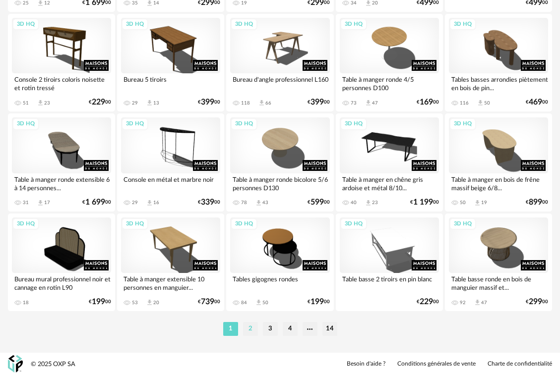
click at [249, 332] on li "2" at bounding box center [250, 329] width 15 height 14
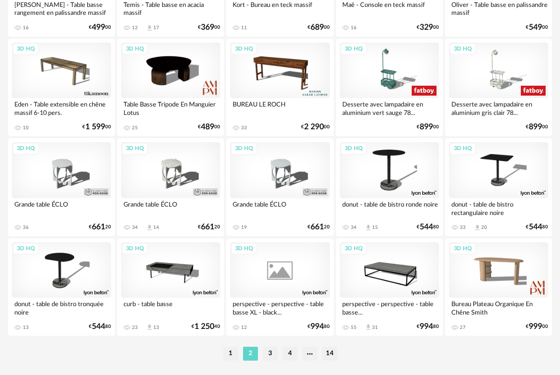
scroll to position [1821, 0]
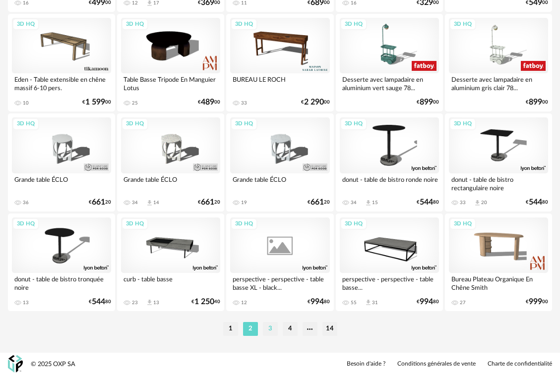
click at [267, 329] on li "3" at bounding box center [270, 329] width 15 height 14
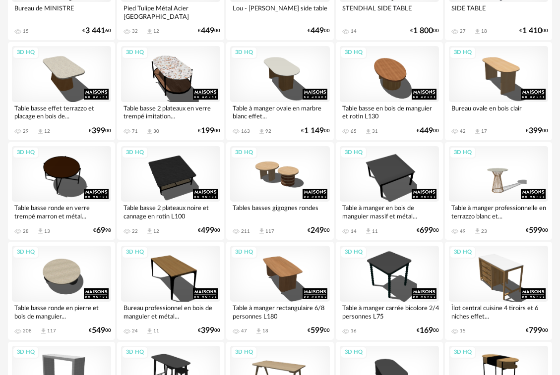
scroll to position [964, 0]
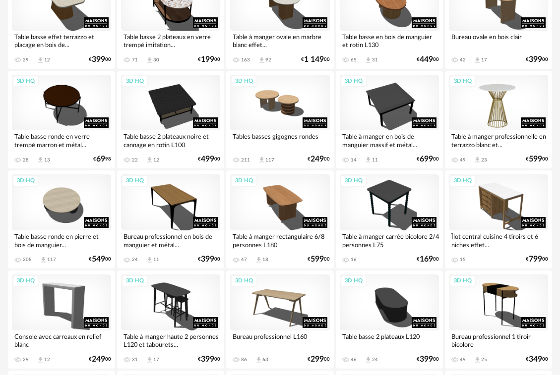
click at [508, 105] on div "3D HQ" at bounding box center [498, 103] width 99 height 56
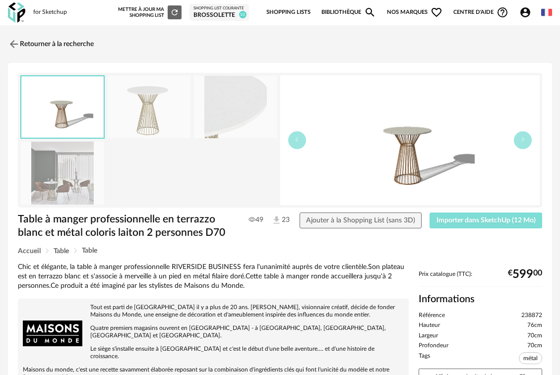
click at [459, 225] on button "Importer dans SketchUp (12 Mo)" at bounding box center [486, 221] width 113 height 16
